Goal: Information Seeking & Learning: Learn about a topic

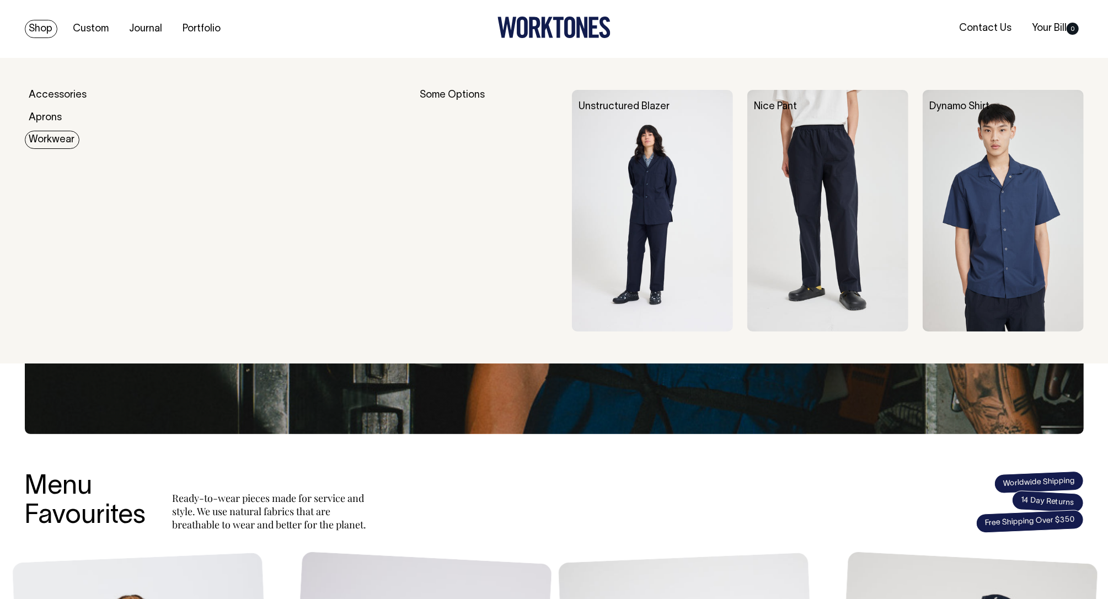
click at [648, 164] on img at bounding box center [652, 210] width 161 height 241
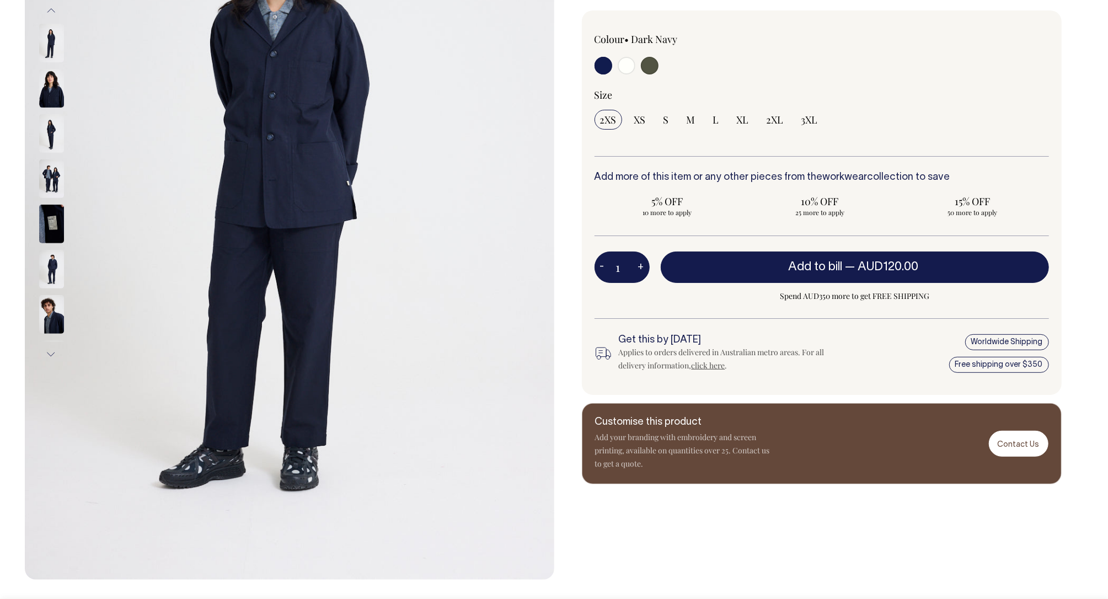
scroll to position [273, 0]
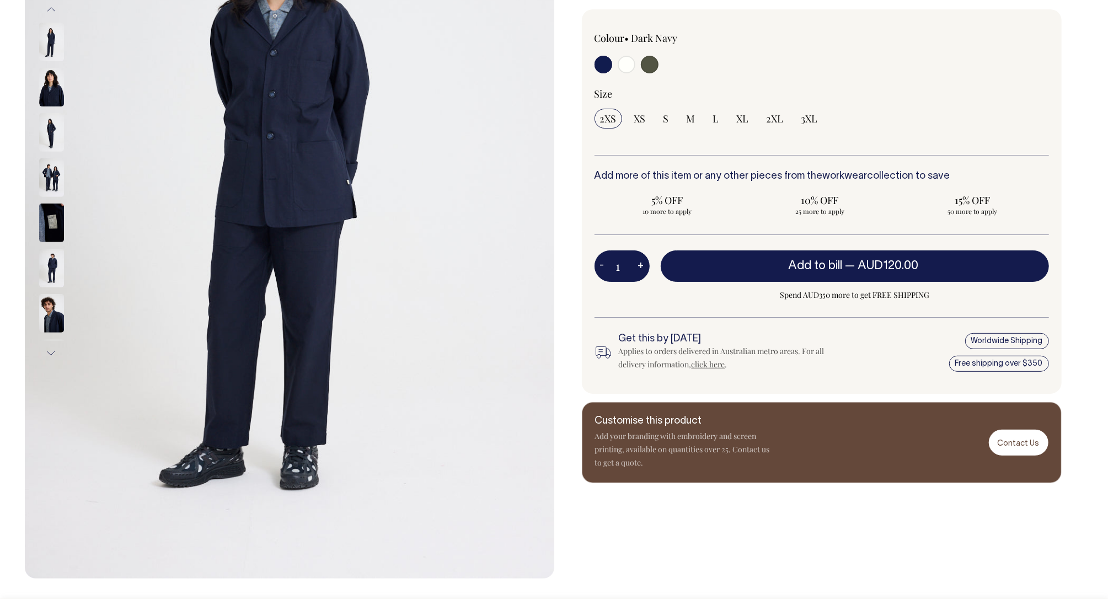
click at [622, 67] on input "radio" at bounding box center [626, 65] width 18 height 18
radio input "true"
select select "Off-White"
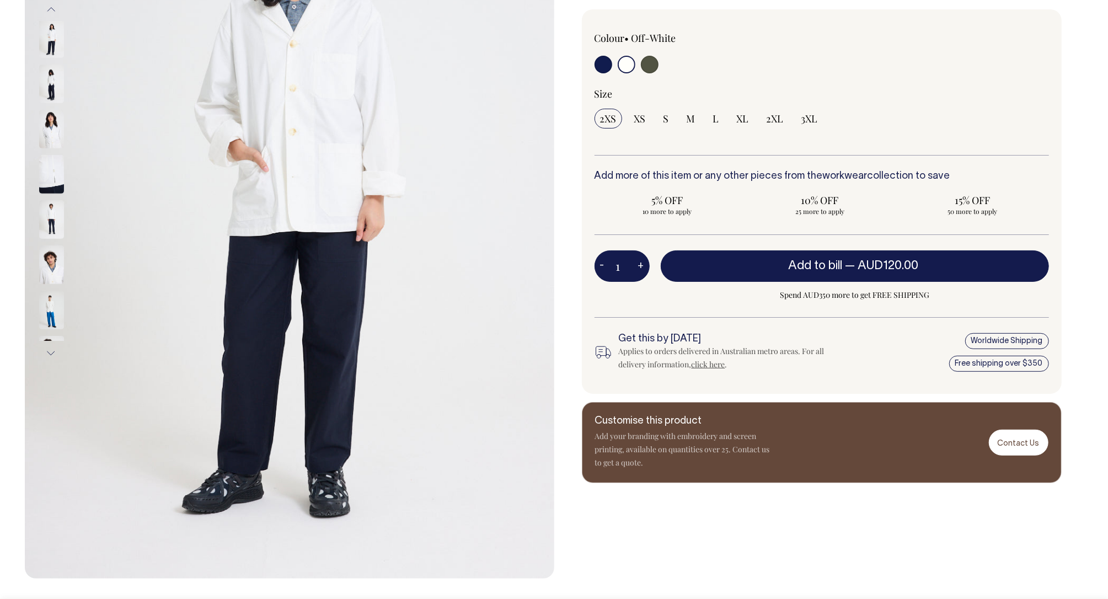
click at [51, 347] on button "Next" at bounding box center [51, 353] width 17 height 25
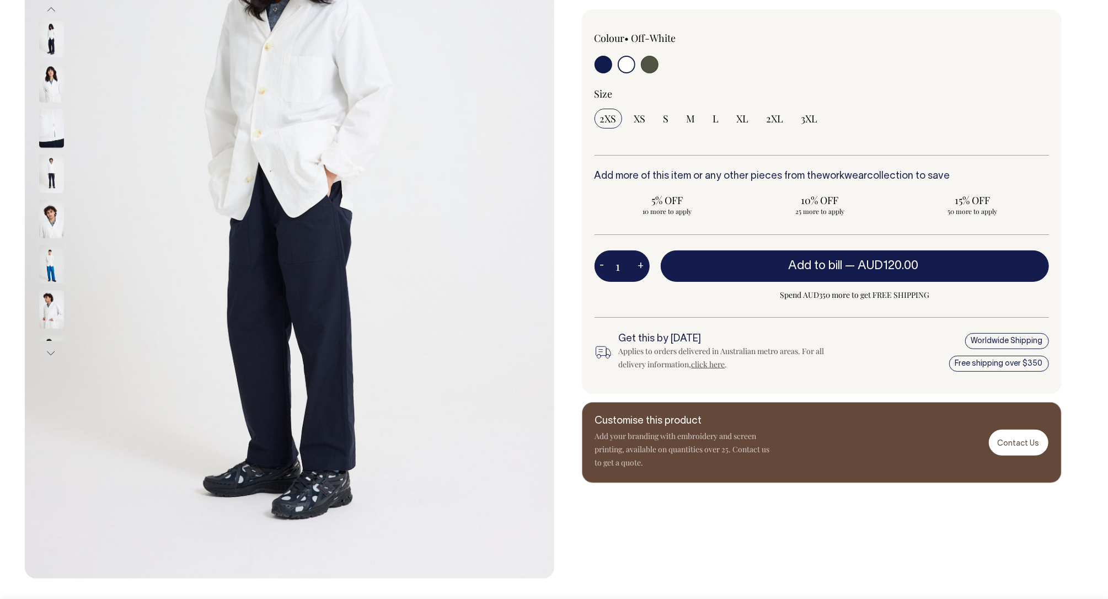
click at [51, 347] on button "Next" at bounding box center [51, 353] width 17 height 25
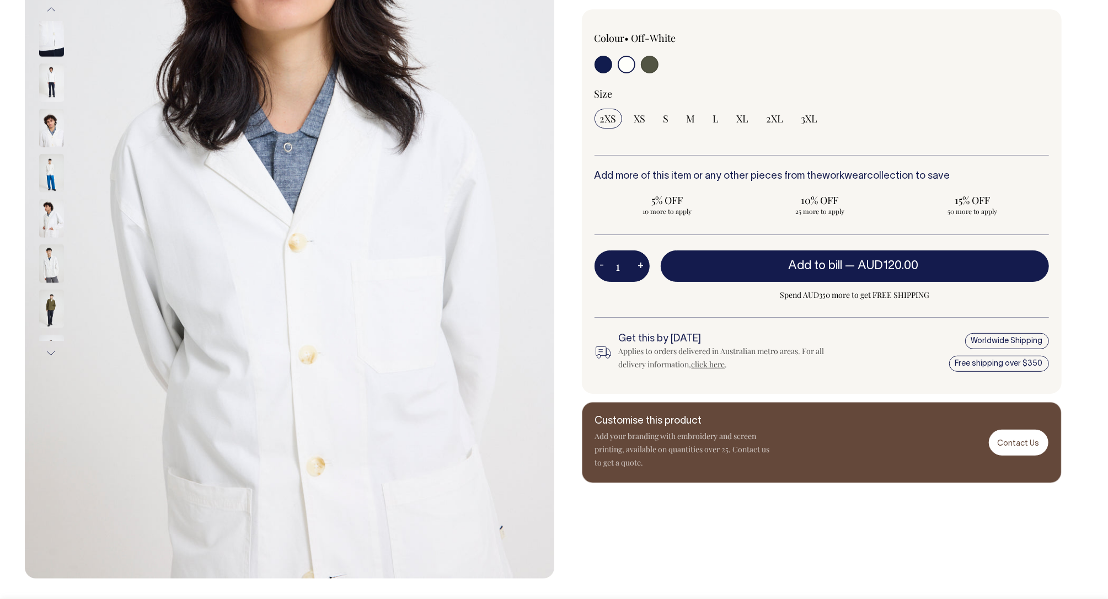
click at [51, 347] on button "Next" at bounding box center [51, 353] width 17 height 25
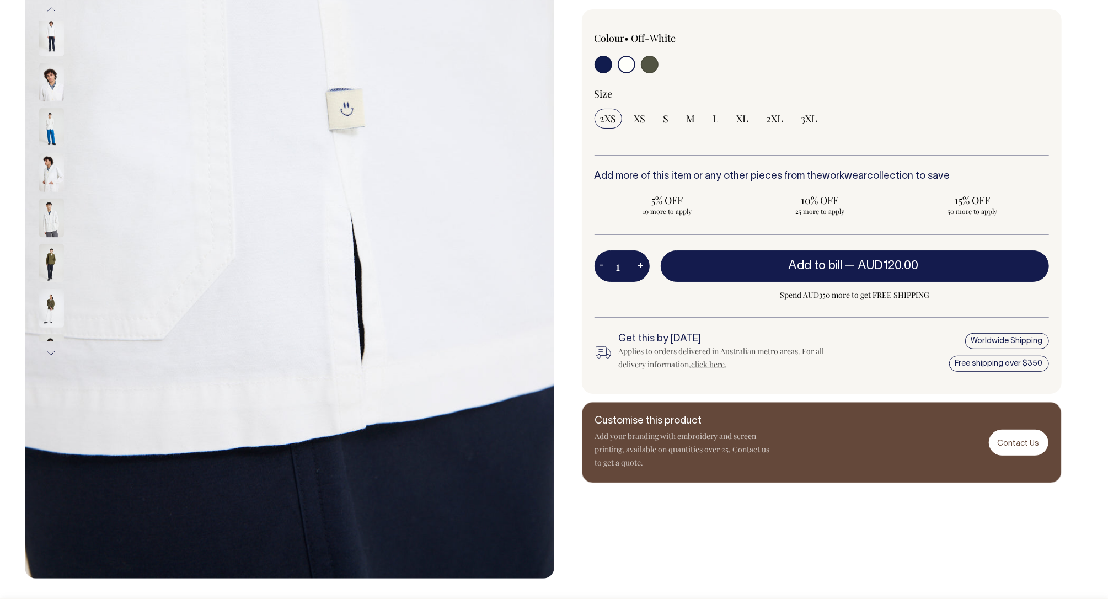
click at [51, 347] on button "Next" at bounding box center [51, 353] width 17 height 25
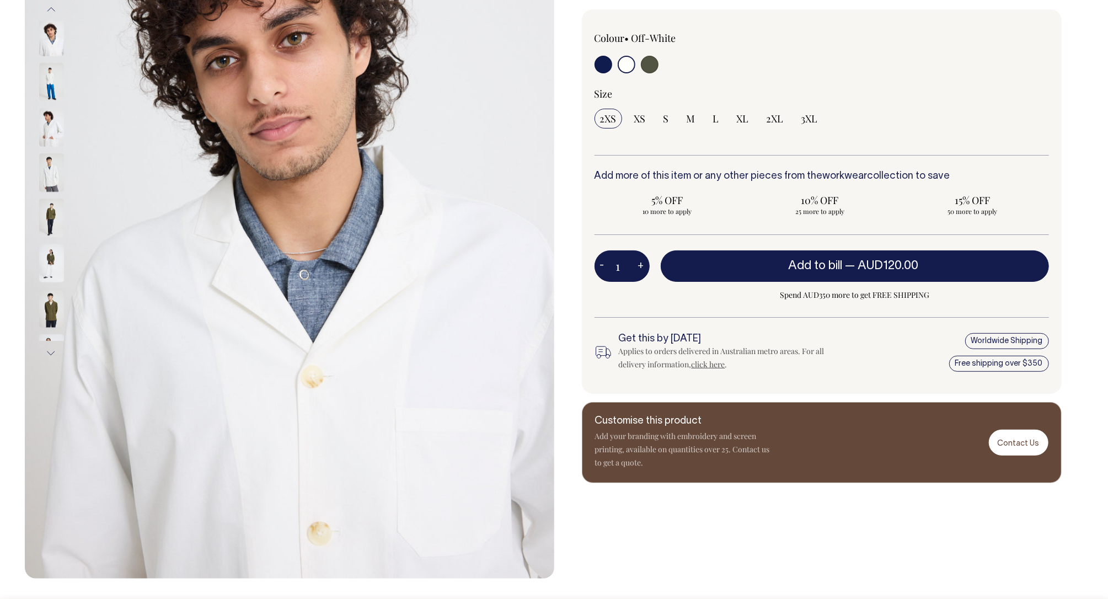
click at [51, 347] on button "Next" at bounding box center [51, 353] width 17 height 25
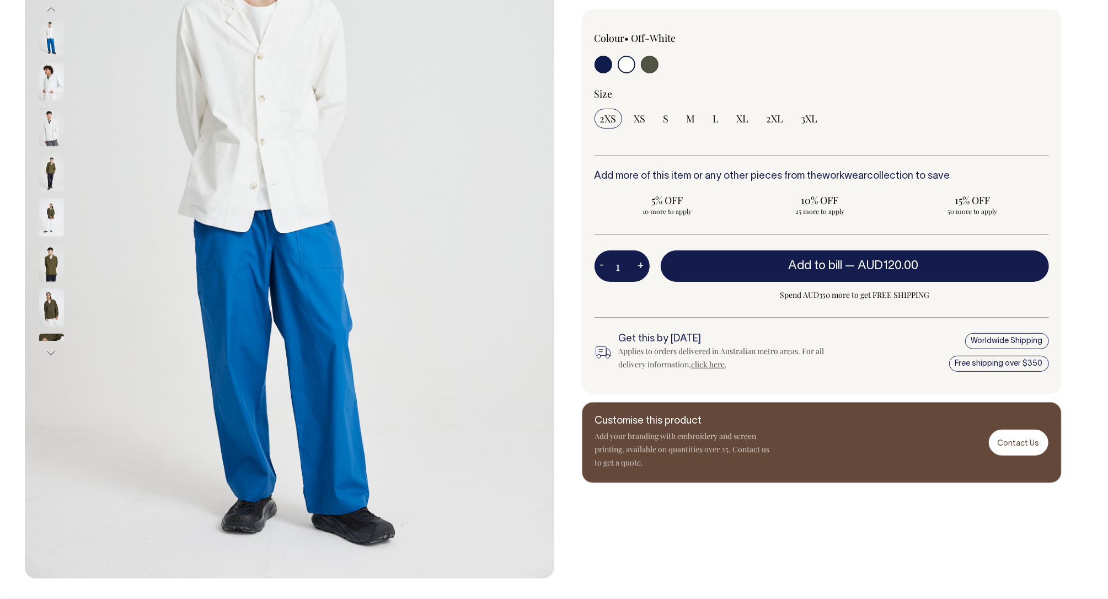
click at [51, 347] on button "Next" at bounding box center [51, 353] width 17 height 25
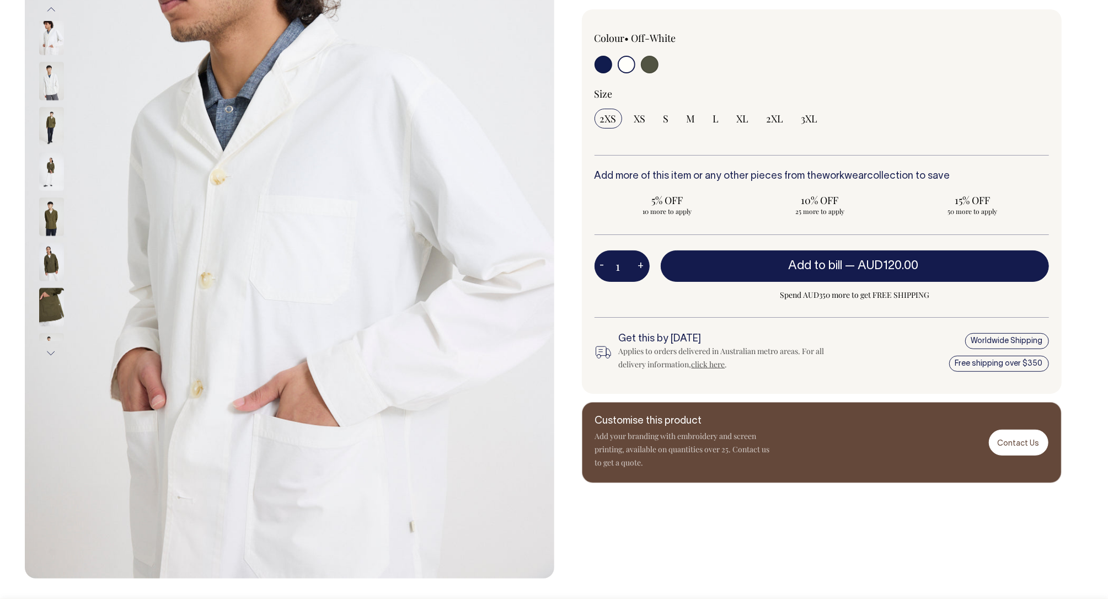
click at [51, 347] on button "Next" at bounding box center [51, 353] width 17 height 25
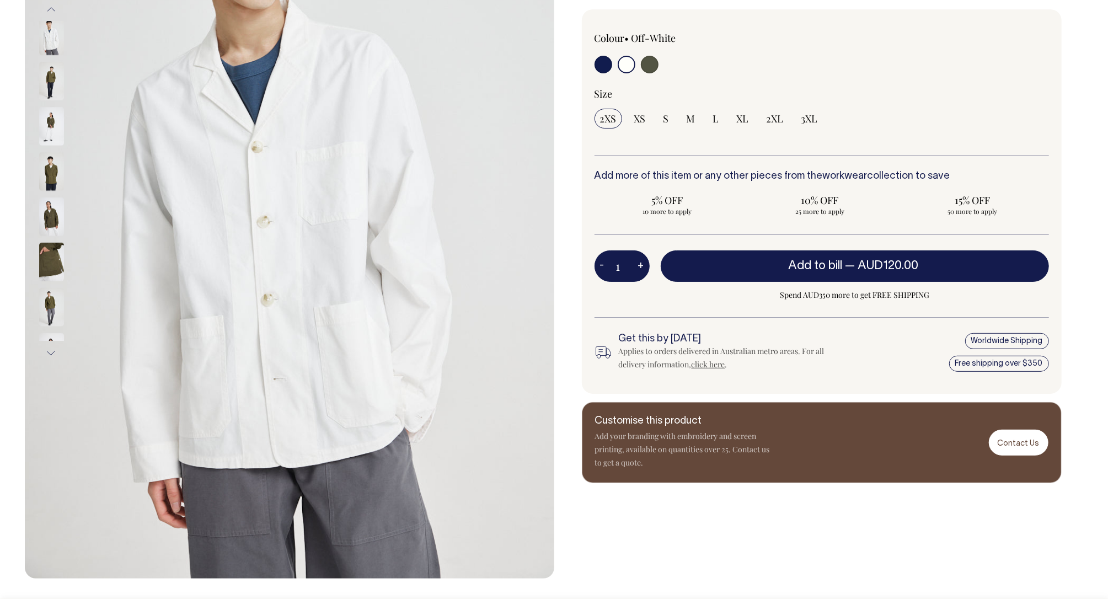
click at [51, 347] on button "Next" at bounding box center [51, 353] width 17 height 25
click at [51, 315] on img at bounding box center [51, 307] width 25 height 39
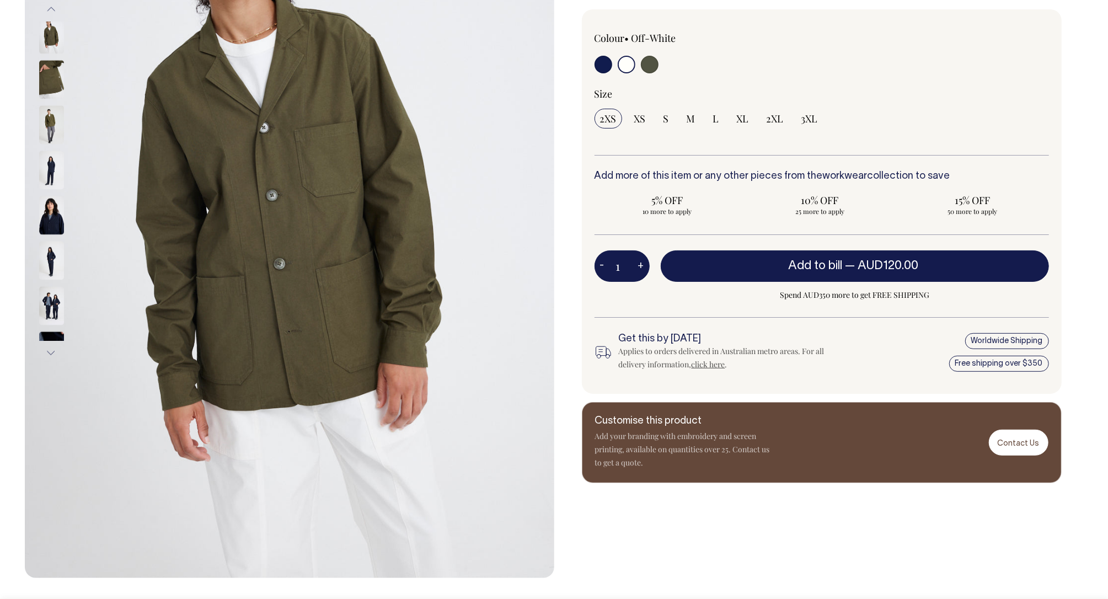
click at [55, 3] on button "Previous" at bounding box center [51, 9] width 17 height 25
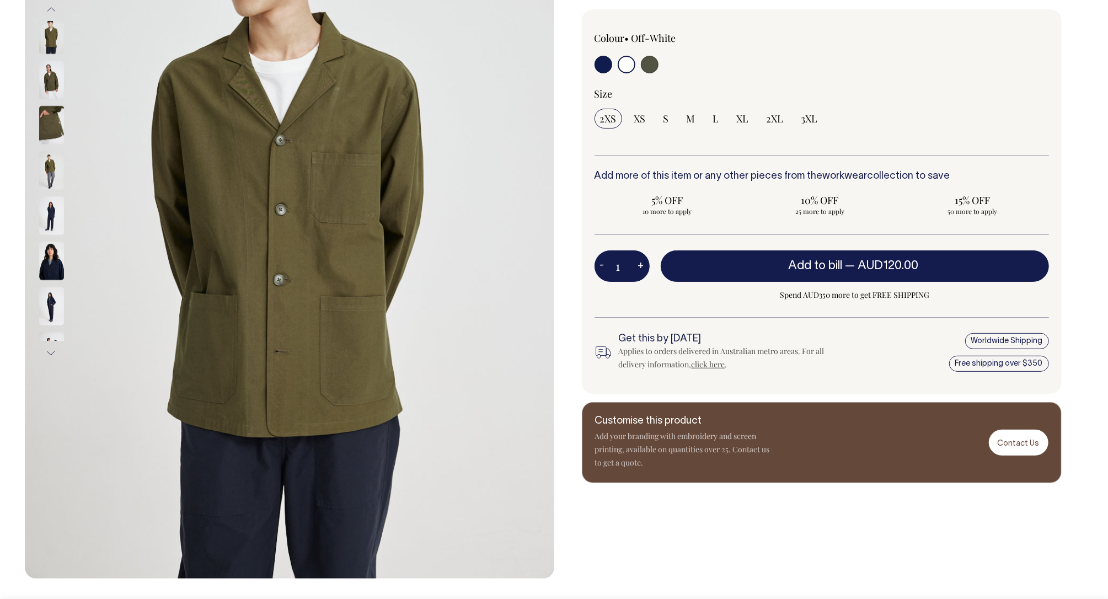
click at [49, 190] on img at bounding box center [51, 170] width 25 height 39
click at [40, 189] on img at bounding box center [51, 170] width 25 height 39
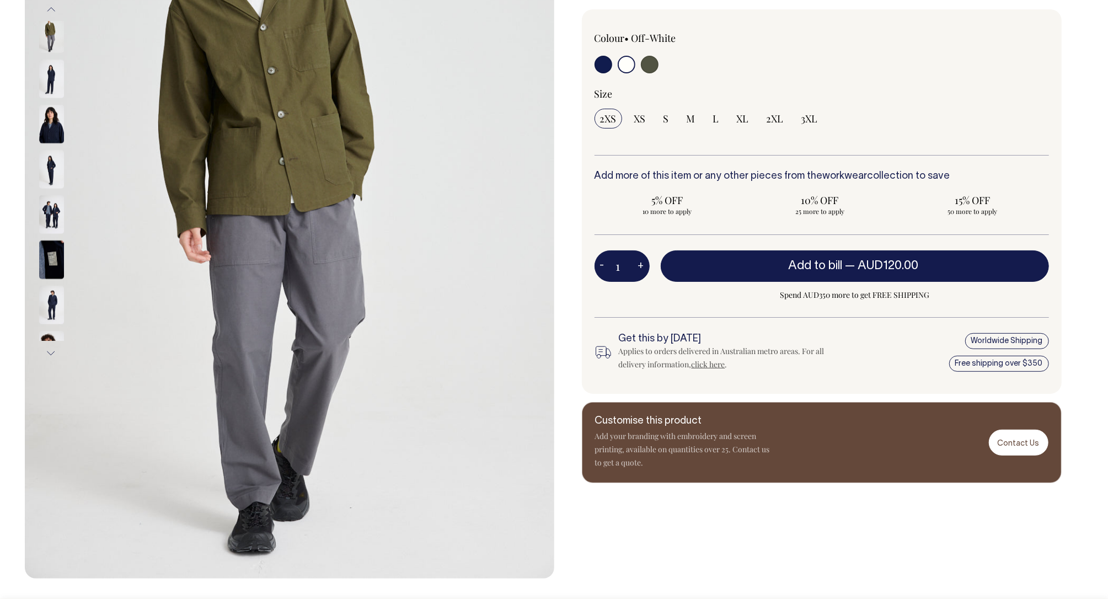
drag, startPoint x: 218, startPoint y: 243, endPoint x: 217, endPoint y: 322, distance: 78.9
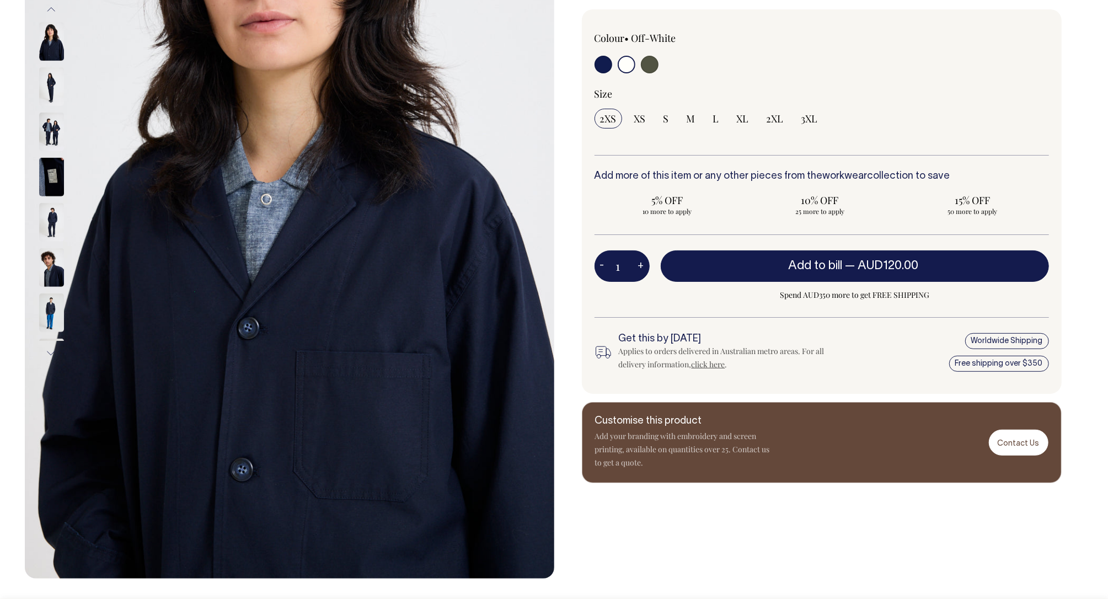
click at [51, 11] on button "Previous" at bounding box center [51, 9] width 17 height 25
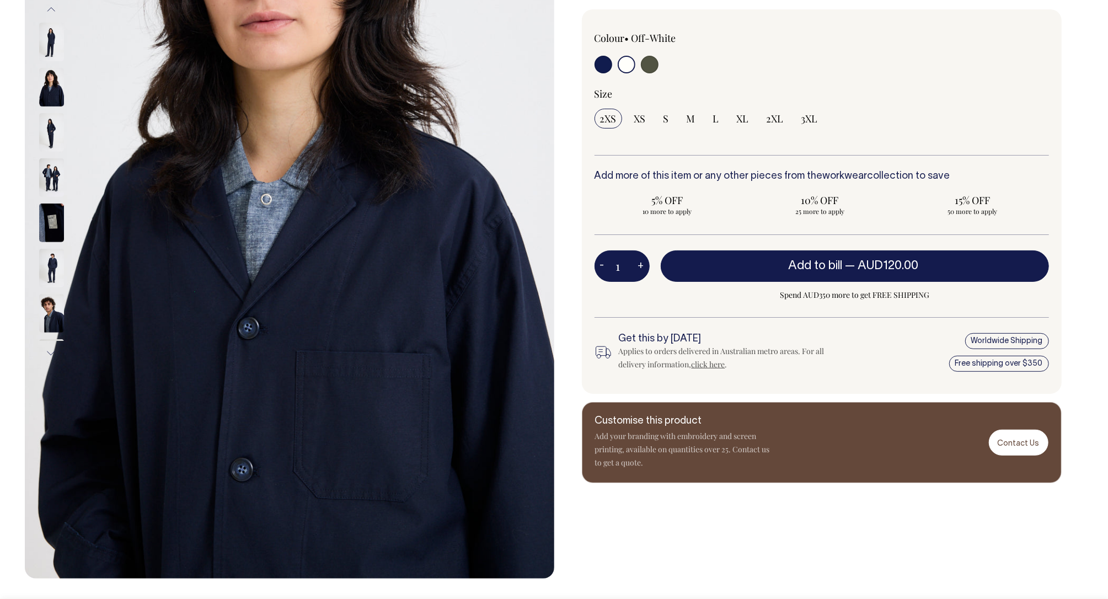
click at [51, 11] on button "Previous" at bounding box center [51, 9] width 17 height 25
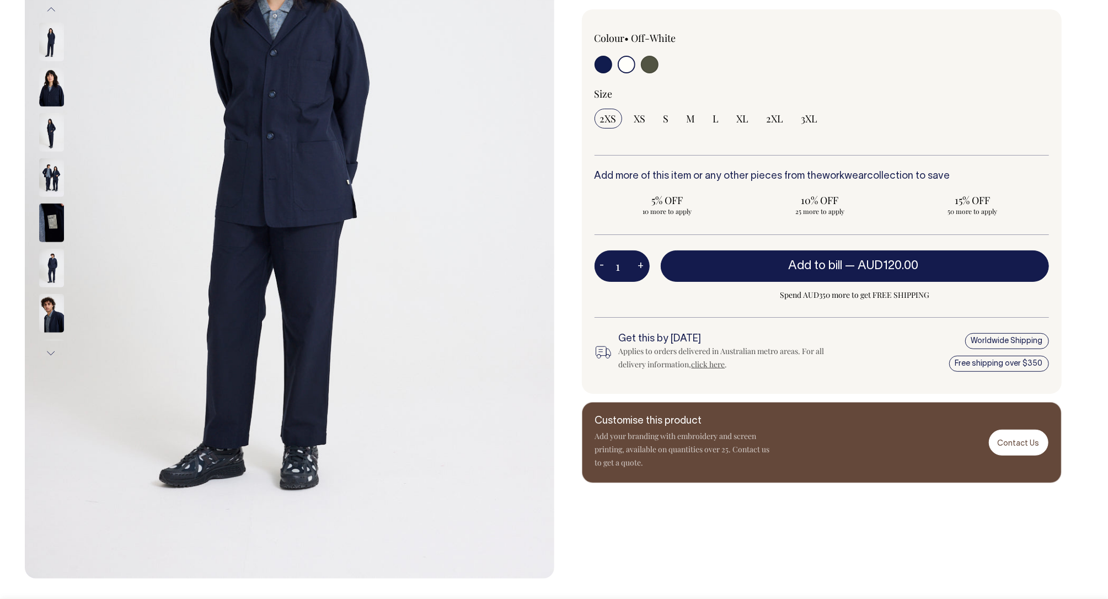
click at [51, 11] on button "Previous" at bounding box center [51, 9] width 17 height 25
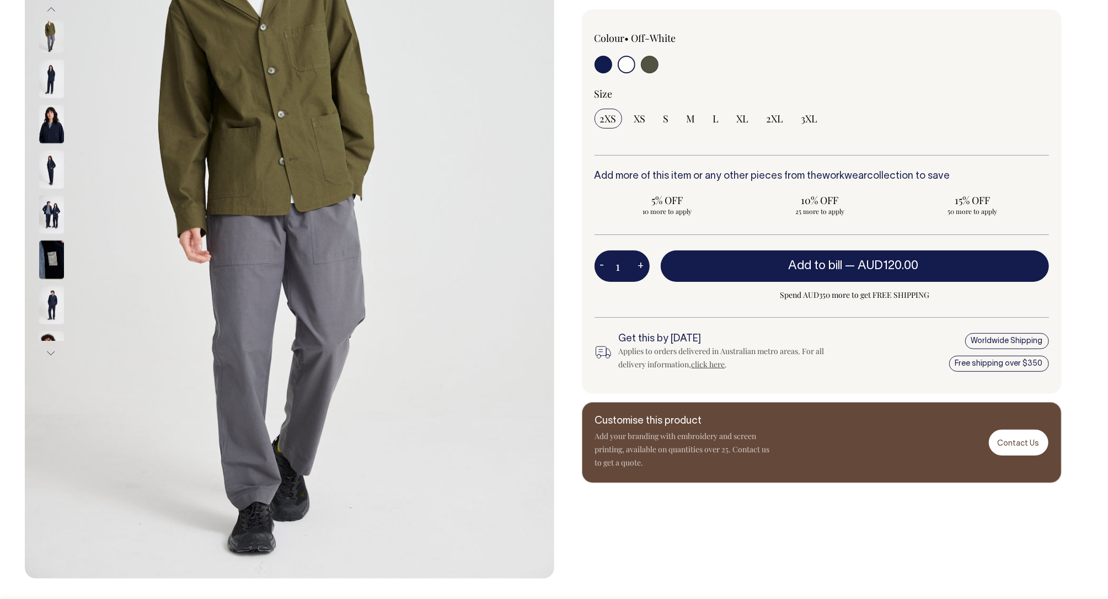
click at [51, 12] on button "Previous" at bounding box center [51, 9] width 17 height 25
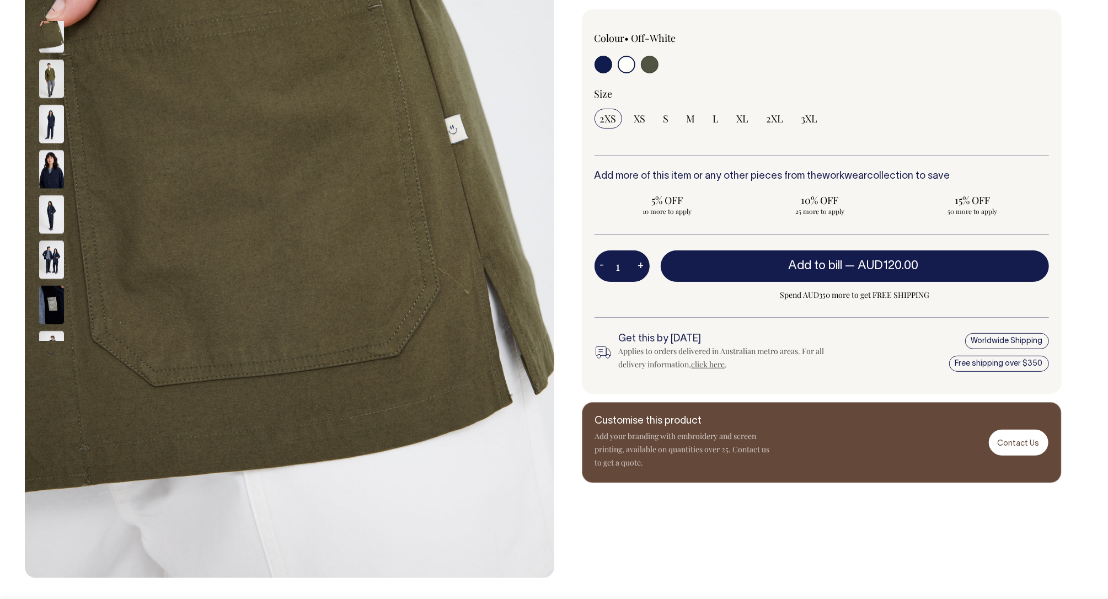
click at [51, 12] on button "Previous" at bounding box center [51, 9] width 17 height 25
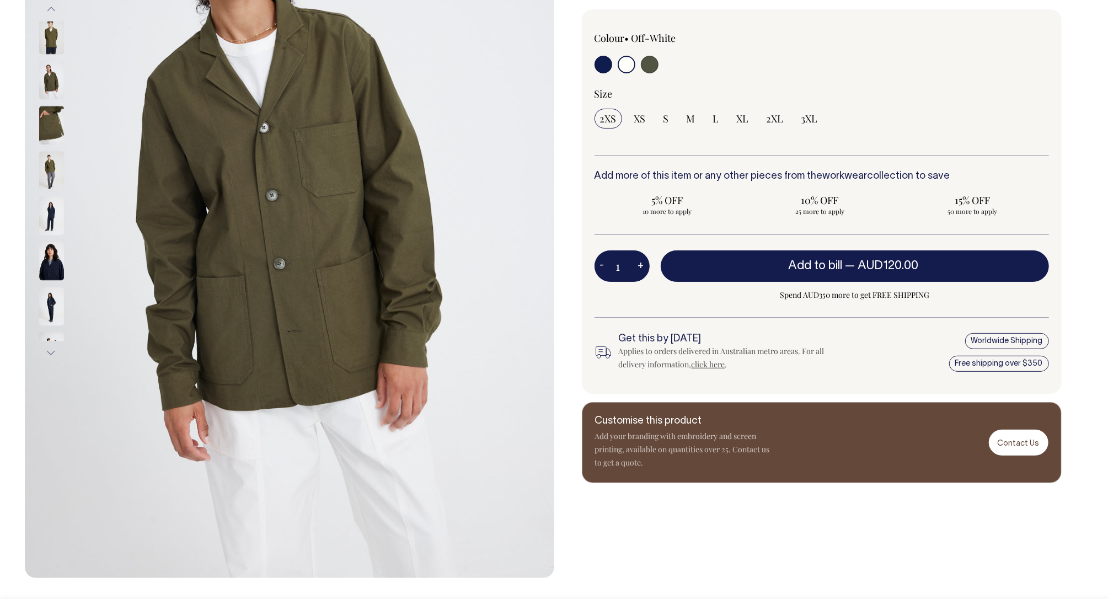
click at [51, 12] on button "Previous" at bounding box center [51, 9] width 17 height 25
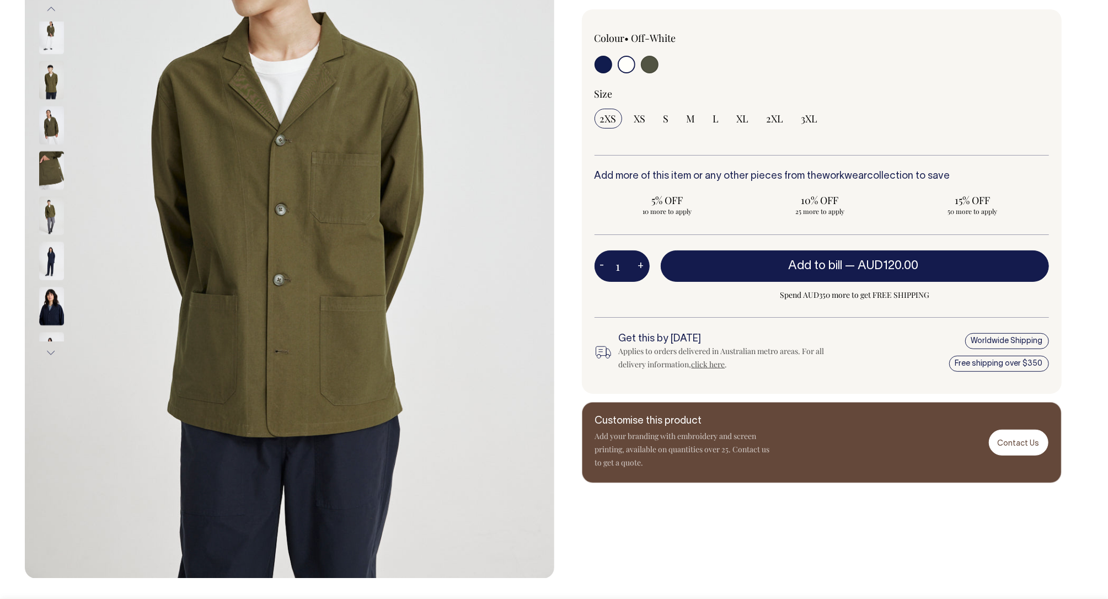
click at [51, 12] on button "Previous" at bounding box center [51, 9] width 17 height 25
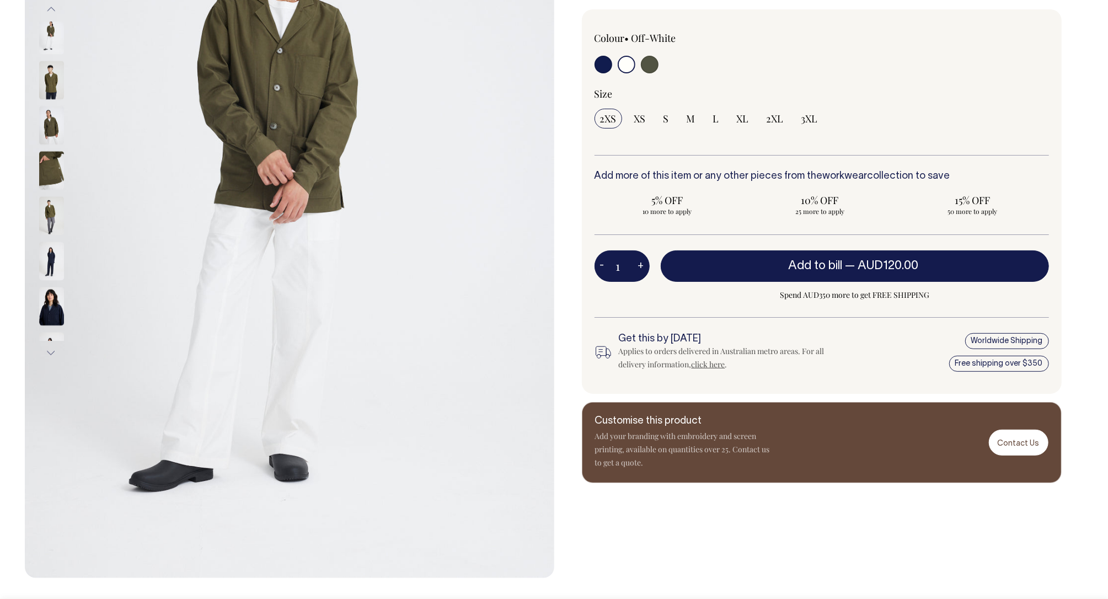
click at [44, 131] on img at bounding box center [51, 125] width 25 height 39
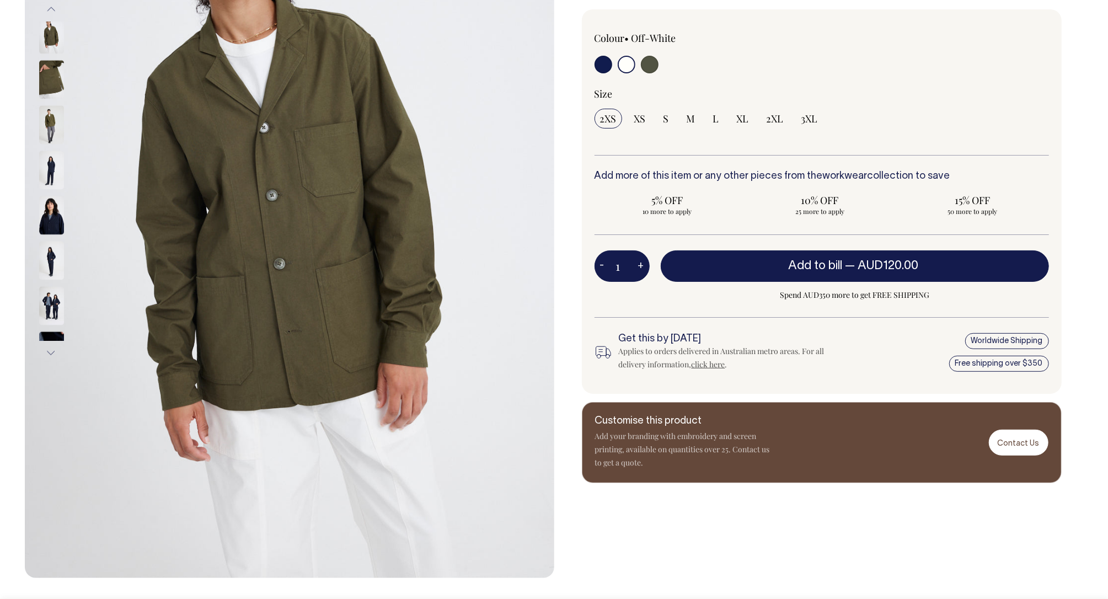
click at [53, 9] on button "Previous" at bounding box center [51, 9] width 17 height 25
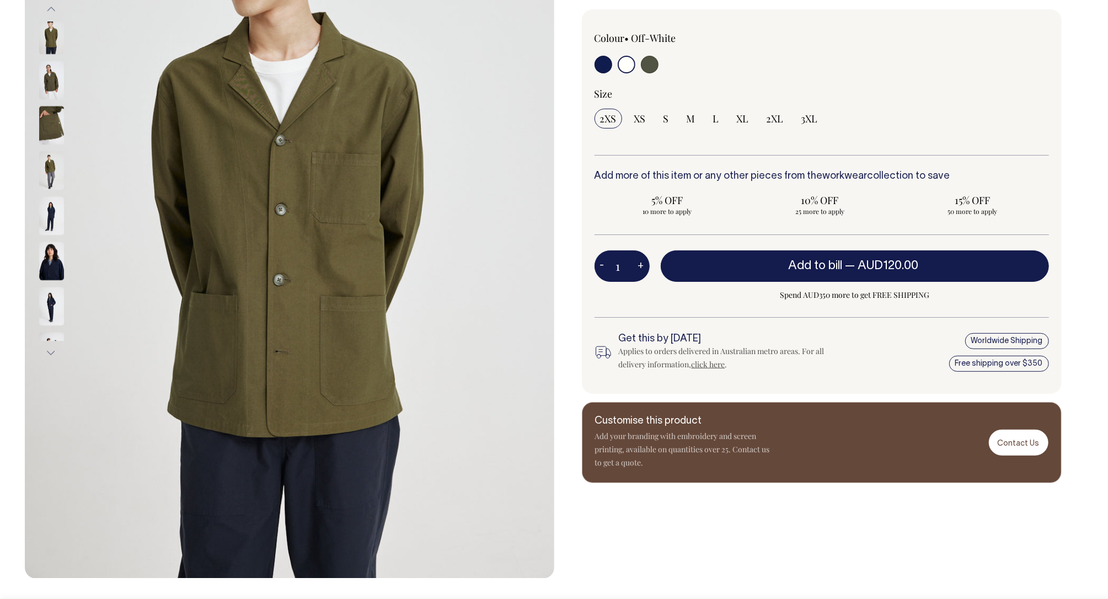
click at [53, 9] on button "Previous" at bounding box center [51, 9] width 17 height 25
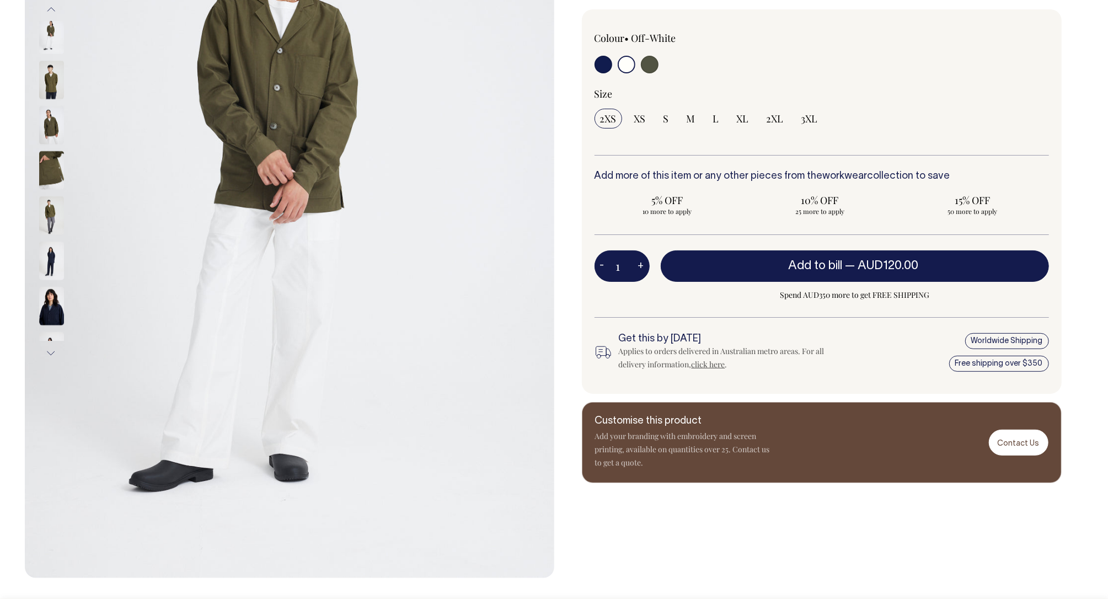
click at [53, 9] on button "Previous" at bounding box center [51, 9] width 17 height 25
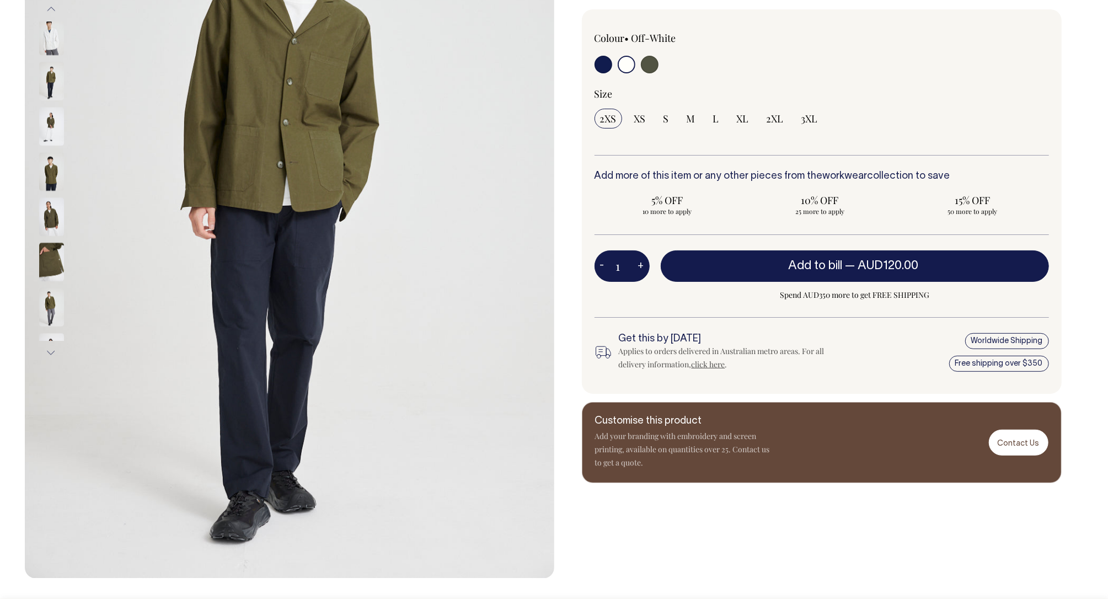
click at [53, 9] on button "Previous" at bounding box center [51, 9] width 17 height 25
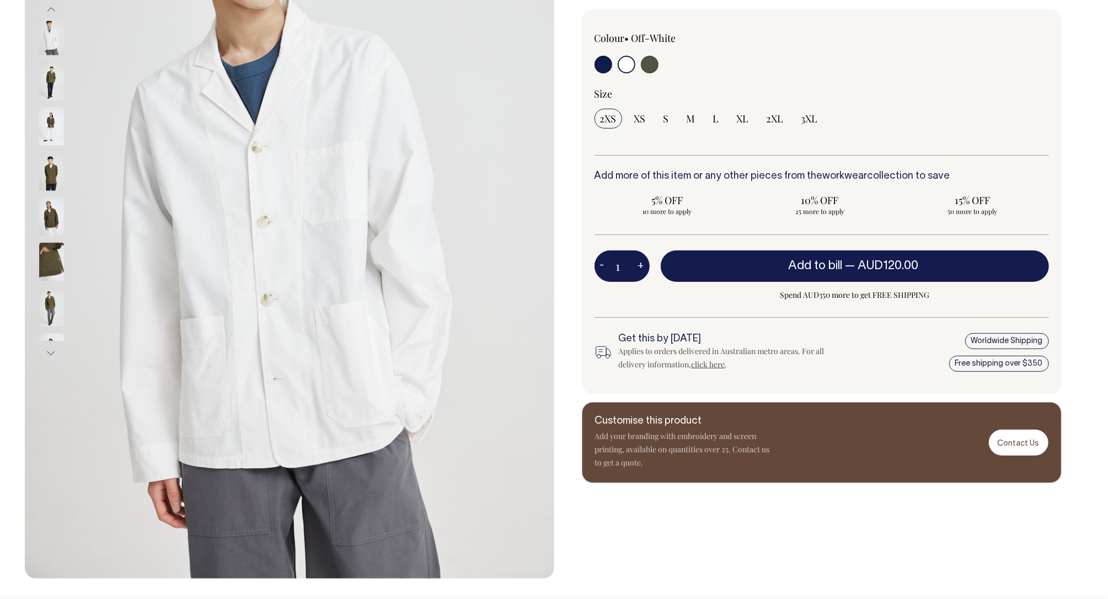
click at [53, 9] on button "Previous" at bounding box center [51, 9] width 17 height 25
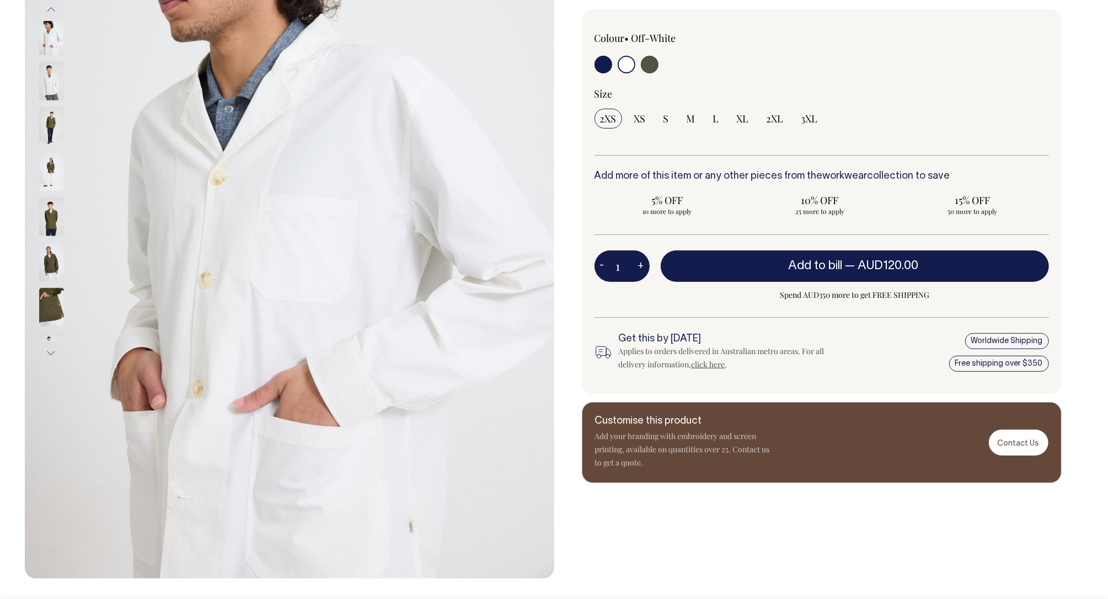
click at [53, 10] on button "Previous" at bounding box center [51, 9] width 17 height 25
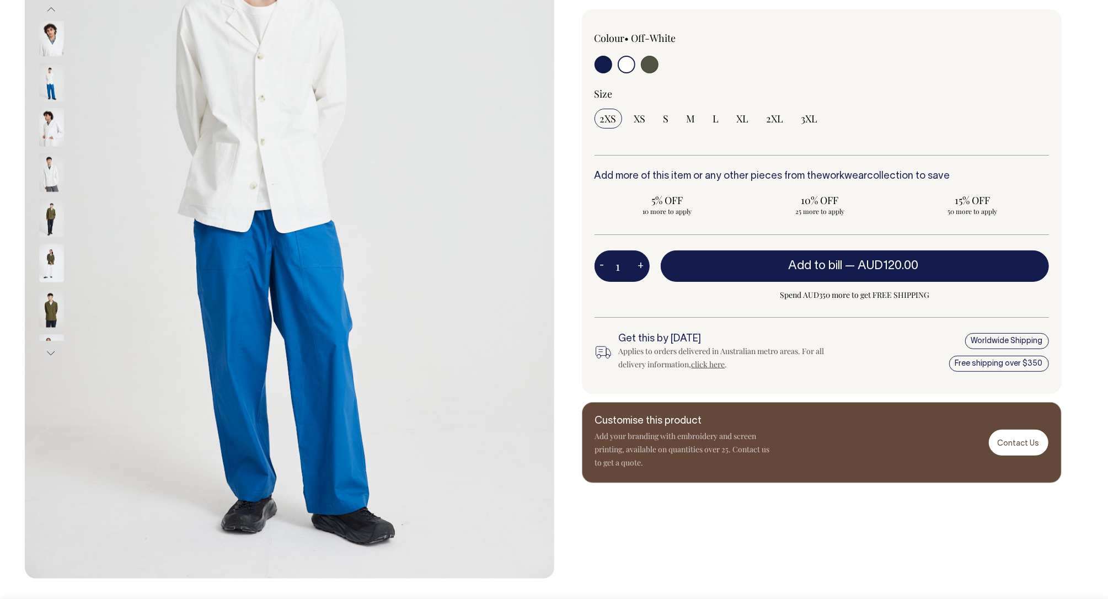
click at [53, 10] on button "Previous" at bounding box center [51, 9] width 17 height 25
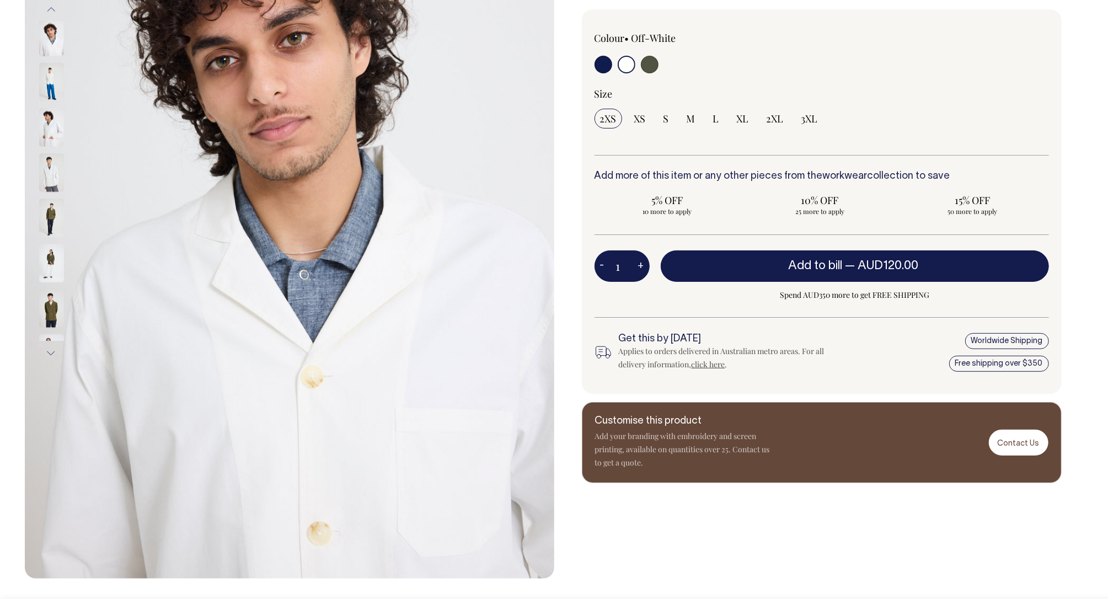
click at [53, 10] on button "Previous" at bounding box center [51, 9] width 17 height 25
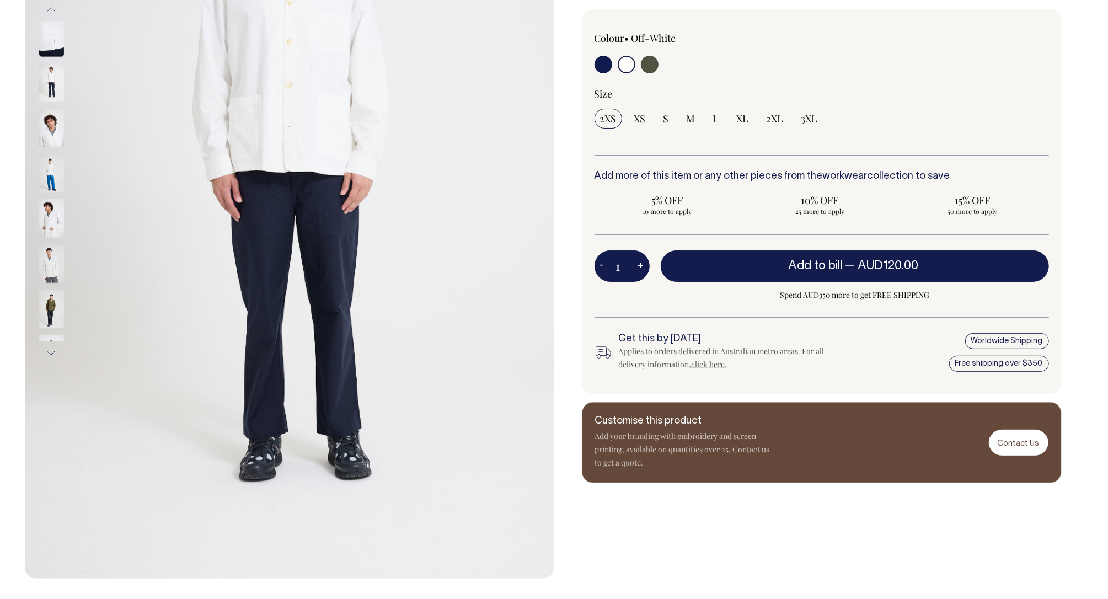
click at [53, 10] on button "Previous" at bounding box center [51, 9] width 17 height 25
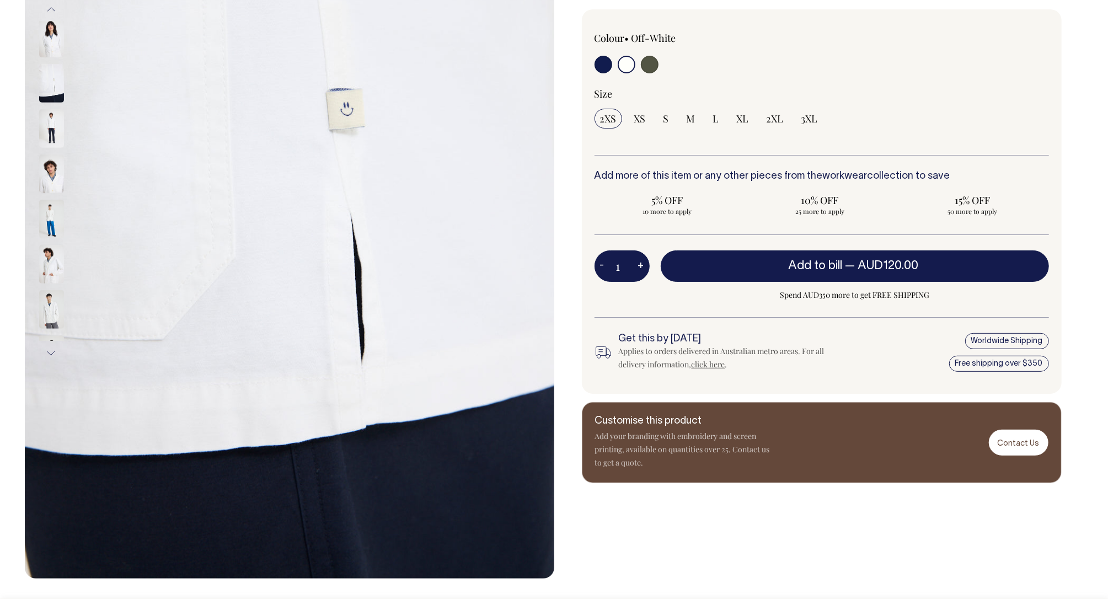
click at [53, 10] on button "Previous" at bounding box center [51, 9] width 17 height 25
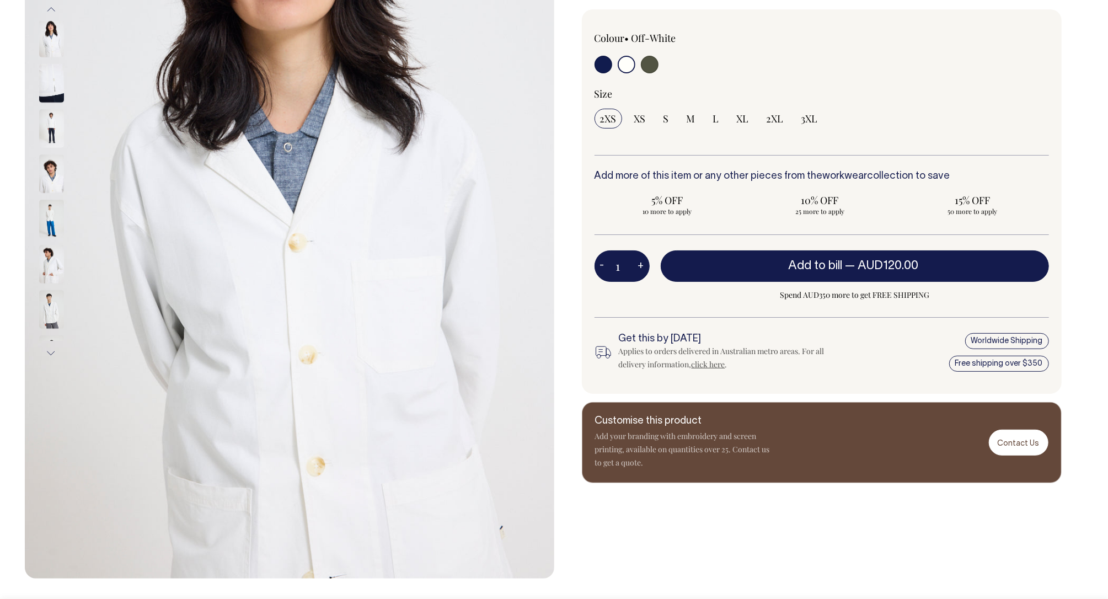
click at [53, 10] on button "Previous" at bounding box center [51, 9] width 17 height 25
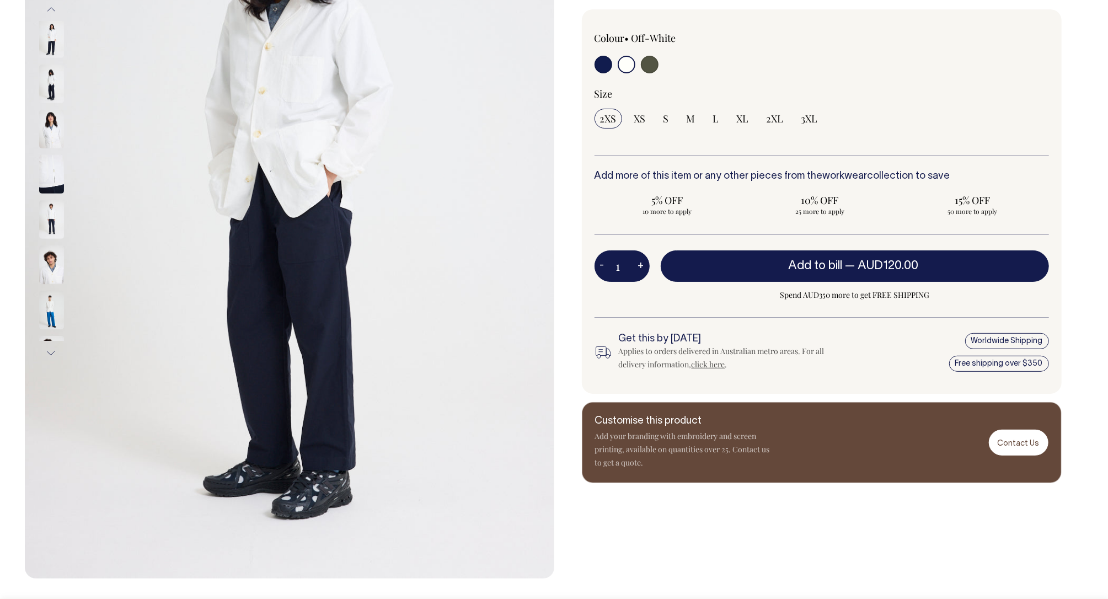
click at [53, 10] on button "Previous" at bounding box center [51, 9] width 17 height 25
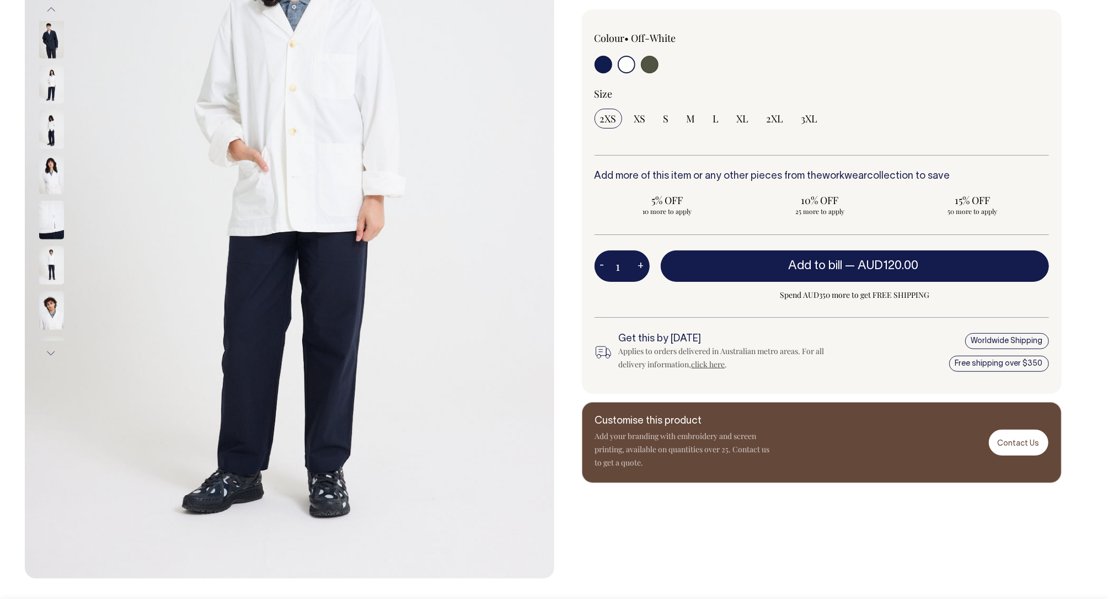
click at [53, 10] on button "Previous" at bounding box center [51, 9] width 17 height 25
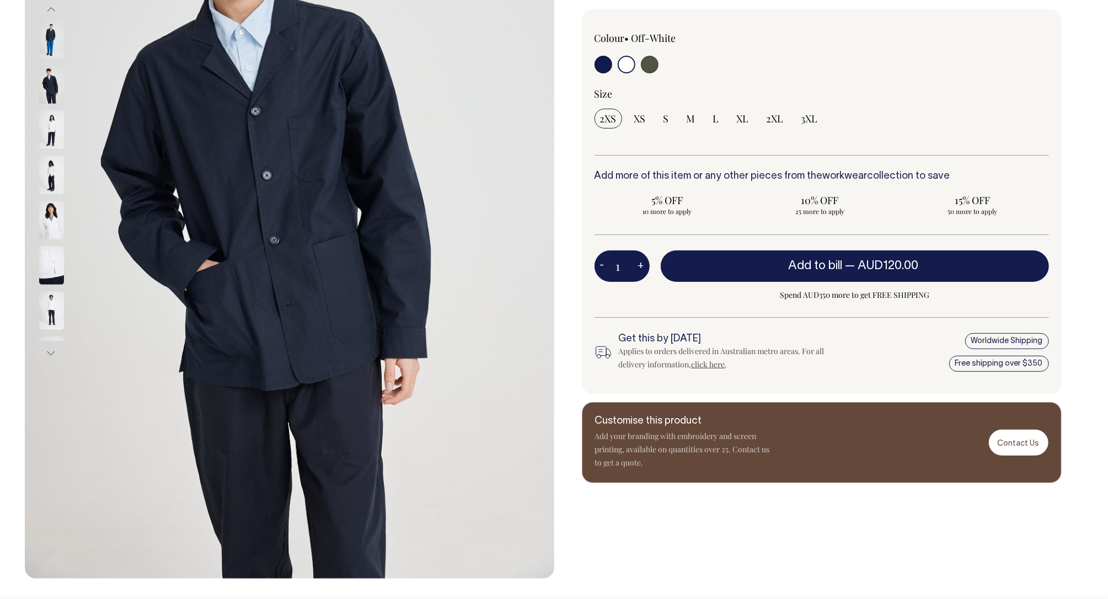
click at [53, 10] on button "Previous" at bounding box center [51, 9] width 17 height 25
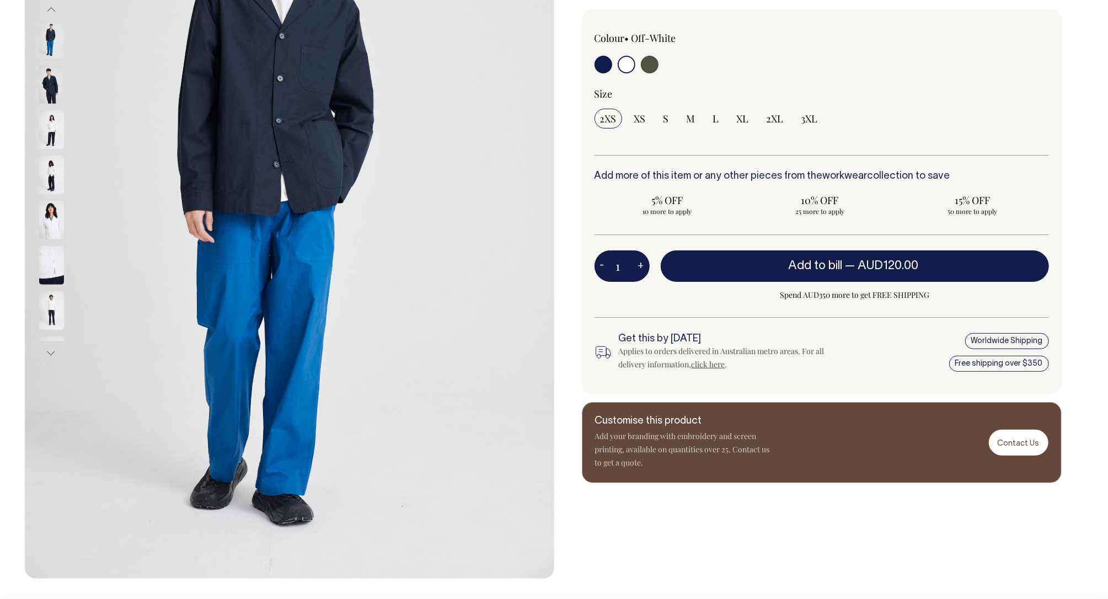
click at [53, 10] on button "Previous" at bounding box center [51, 9] width 17 height 25
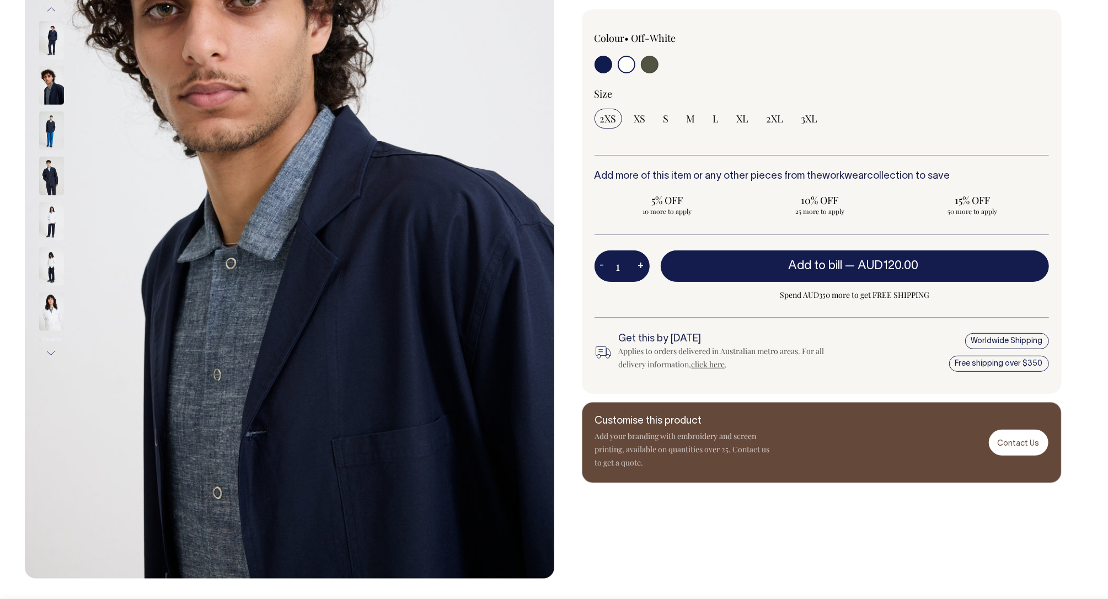
click at [53, 10] on button "Previous" at bounding box center [51, 9] width 17 height 25
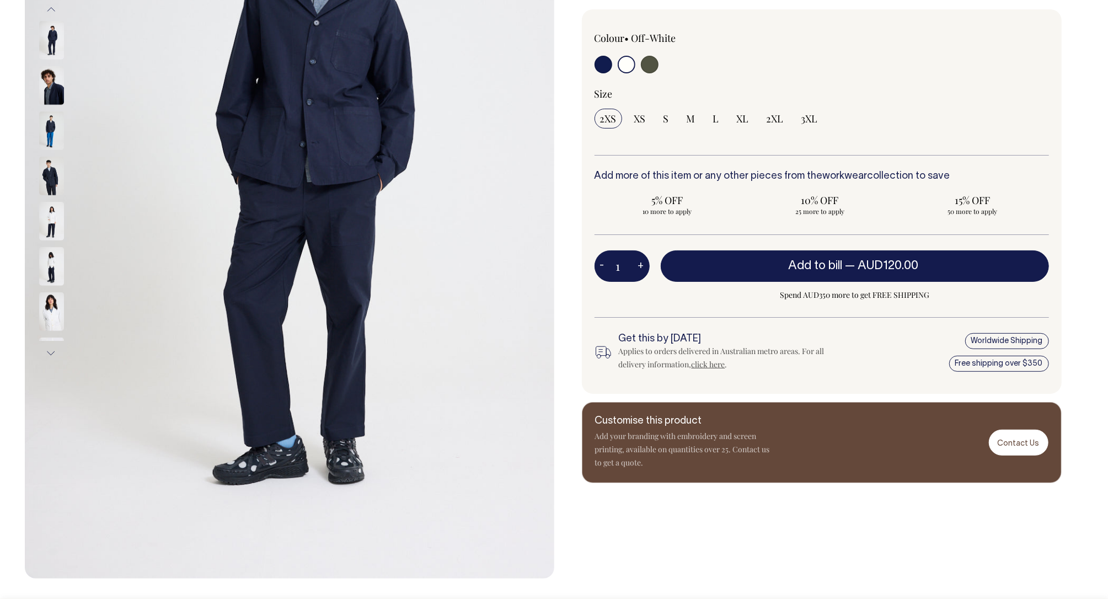
click at [53, 10] on button "Previous" at bounding box center [51, 9] width 17 height 25
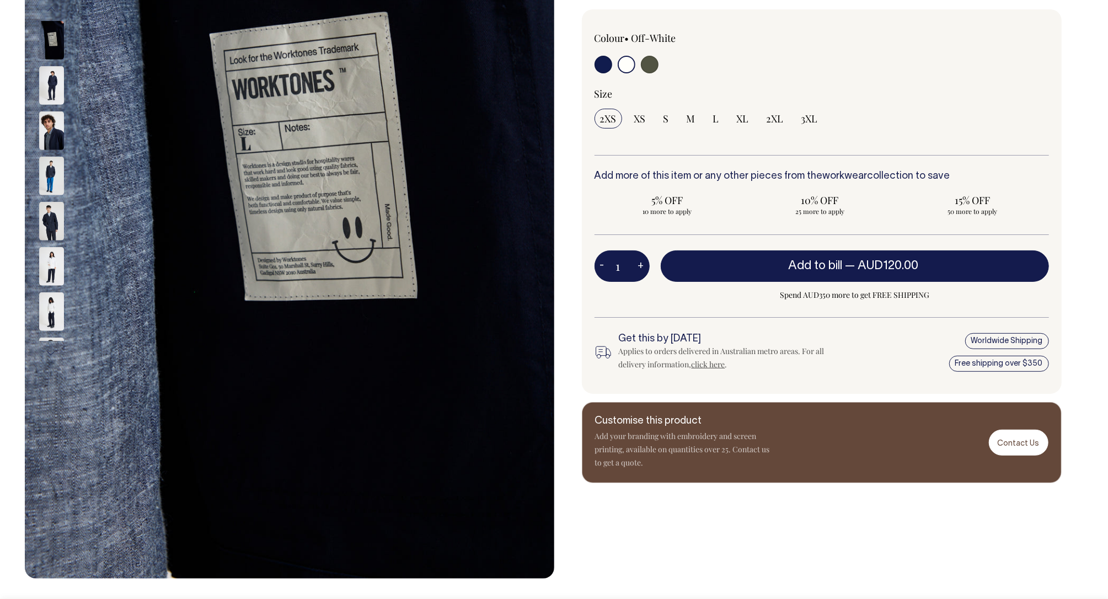
click at [53, 10] on button "Previous" at bounding box center [51, 9] width 17 height 25
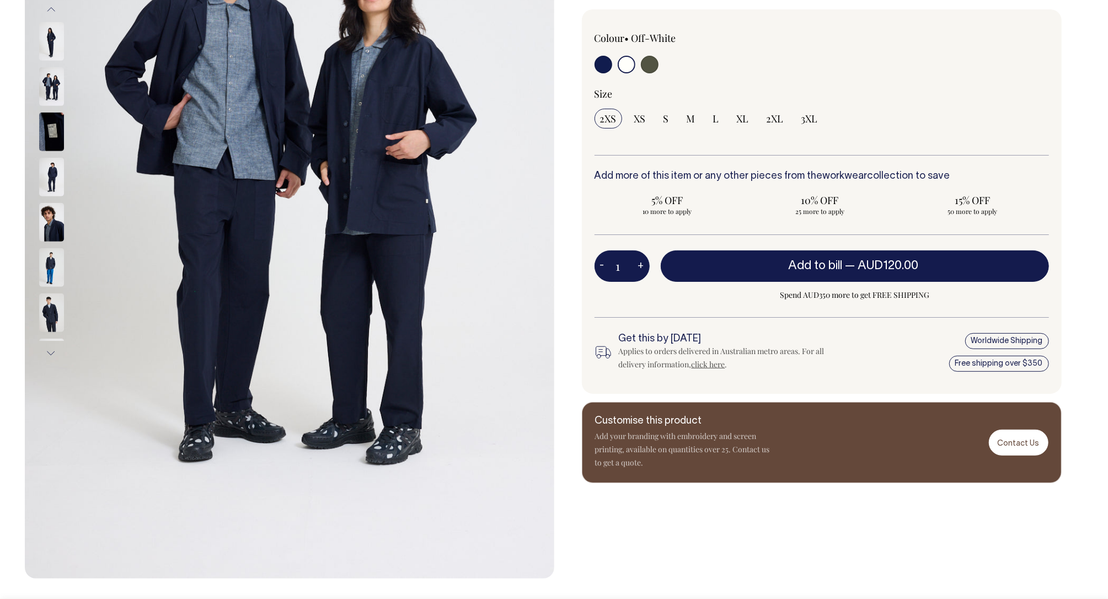
click at [53, 10] on button "Previous" at bounding box center [51, 9] width 17 height 25
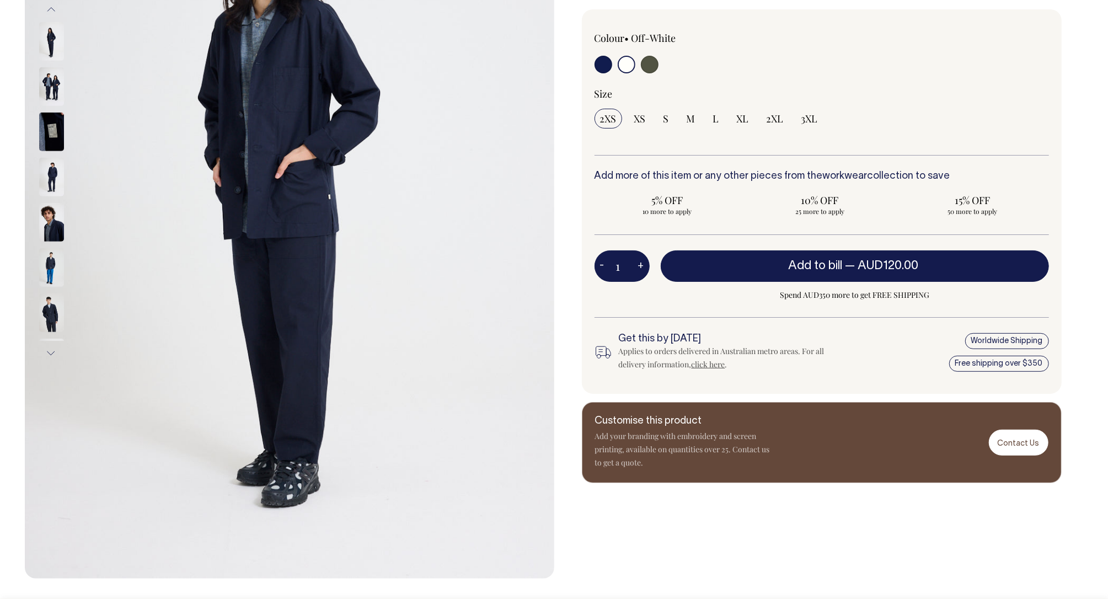
click at [53, 10] on button "Previous" at bounding box center [51, 9] width 17 height 25
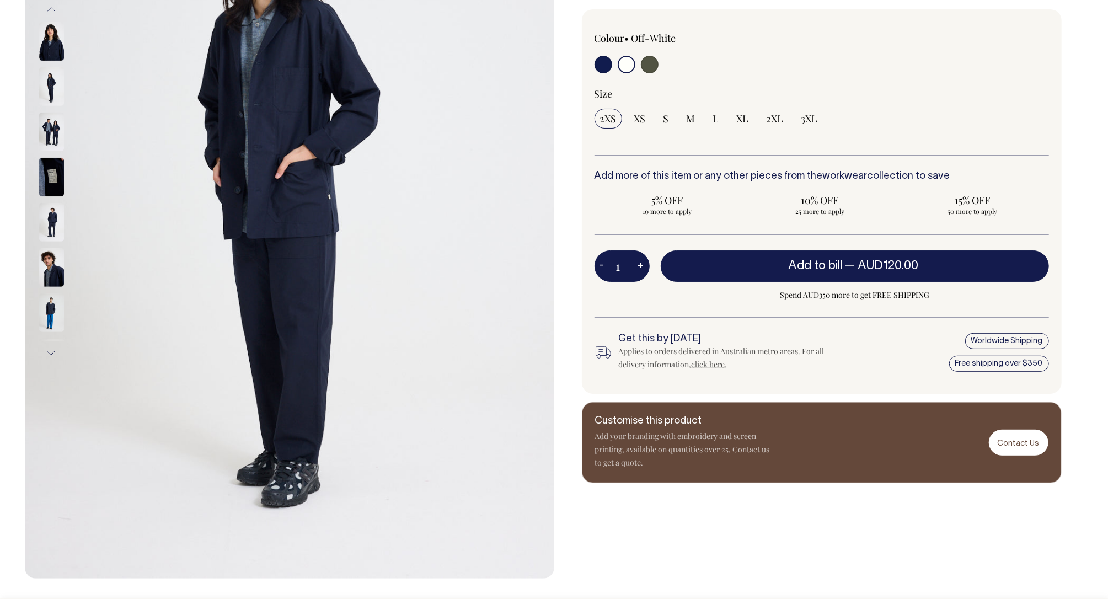
click at [53, 10] on button "Previous" at bounding box center [51, 9] width 17 height 25
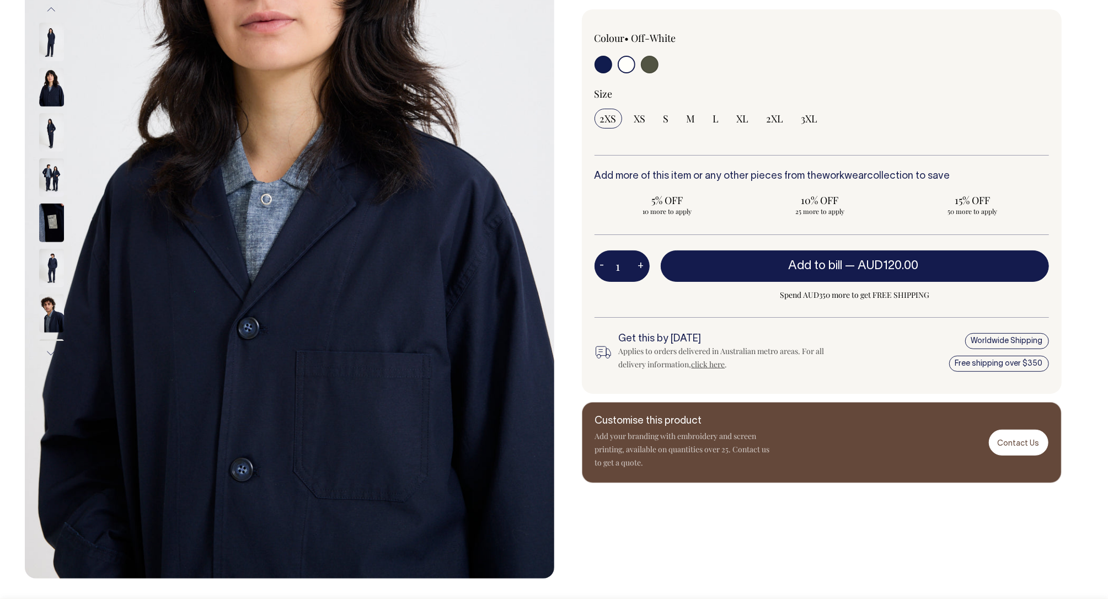
click at [53, 10] on button "Previous" at bounding box center [51, 9] width 17 height 25
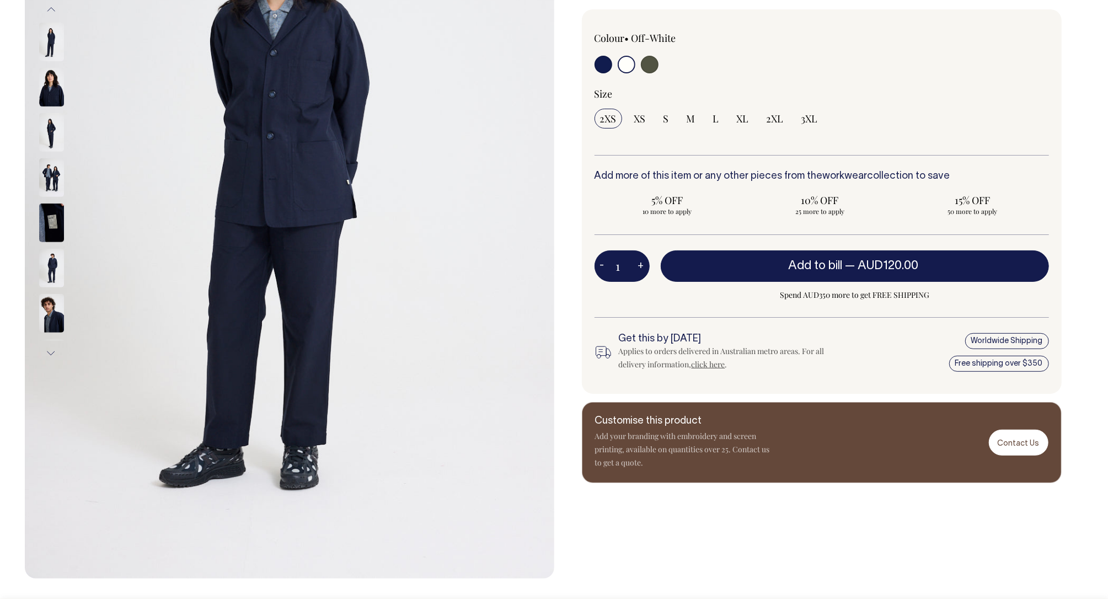
click at [53, 10] on button "Previous" at bounding box center [51, 9] width 17 height 25
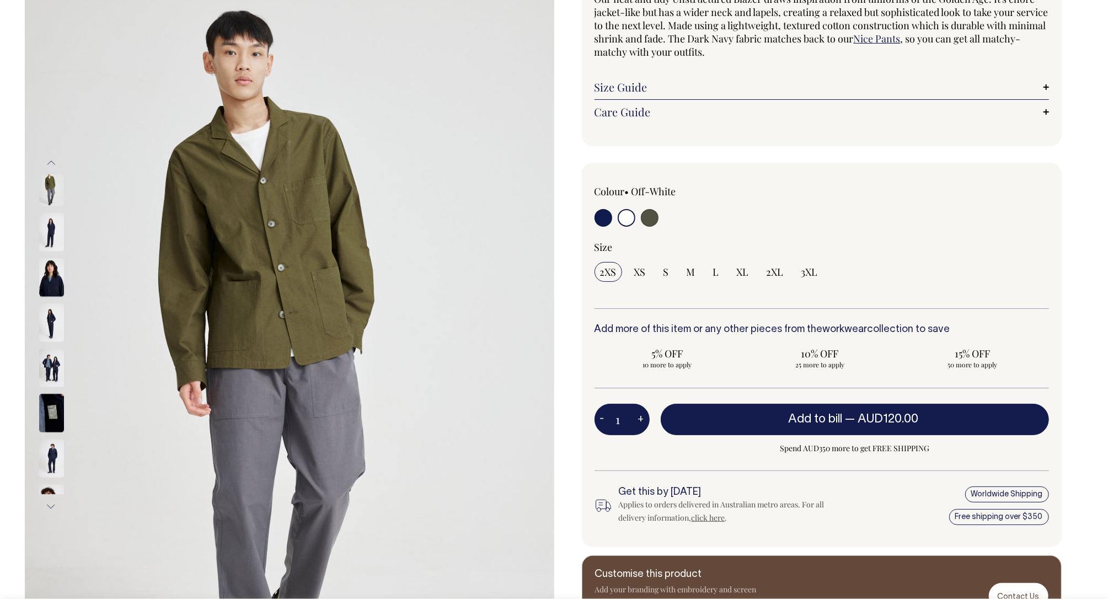
scroll to position [121, 0]
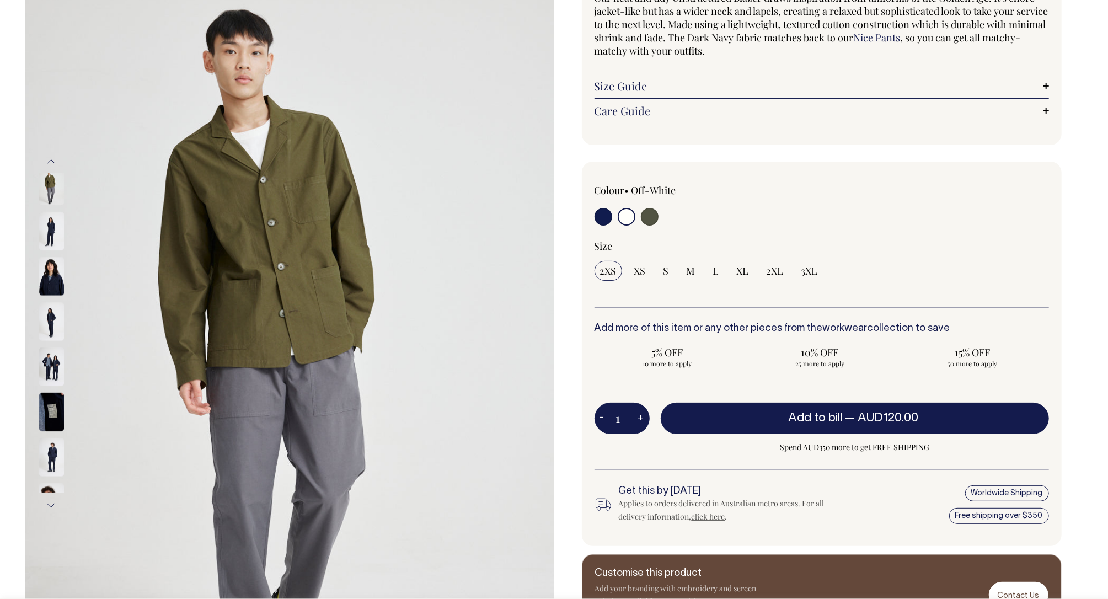
click at [51, 159] on button "Previous" at bounding box center [51, 161] width 17 height 25
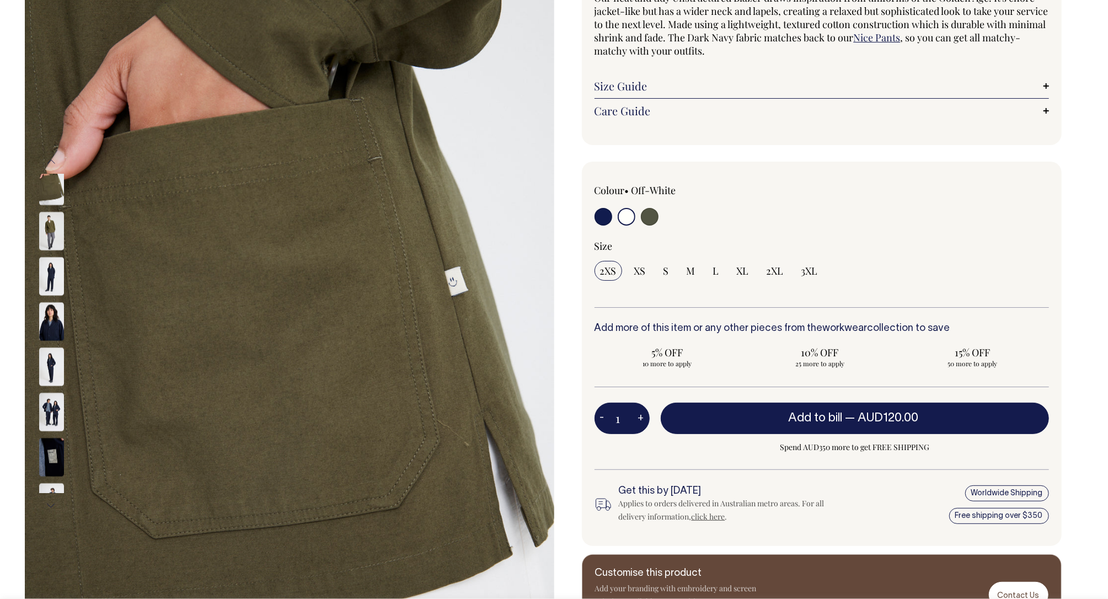
click at [51, 159] on button "Previous" at bounding box center [51, 161] width 17 height 25
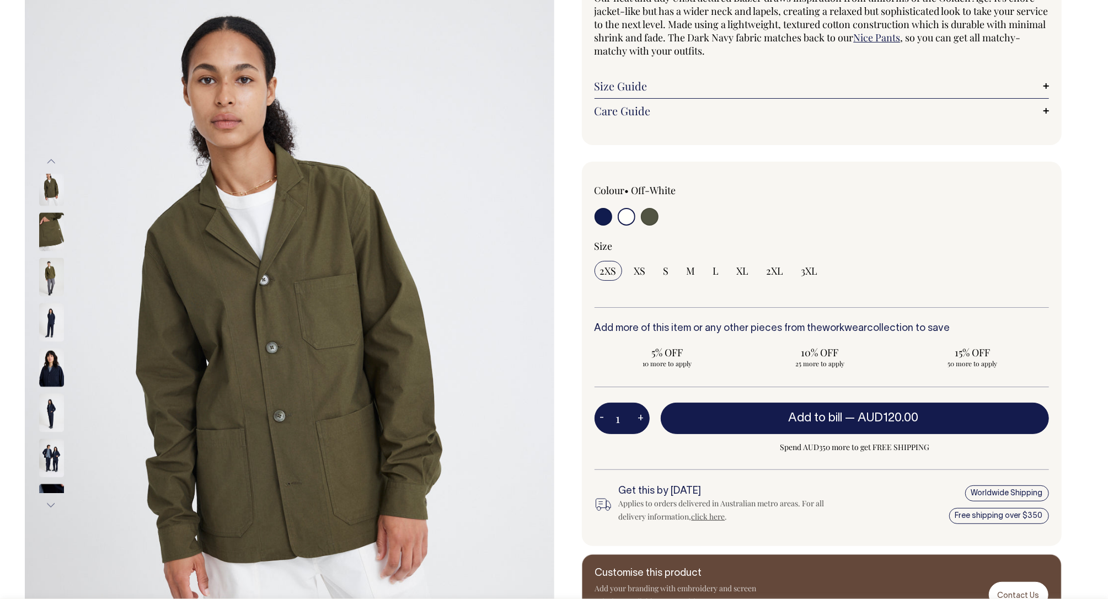
click at [51, 159] on button "Previous" at bounding box center [51, 161] width 17 height 25
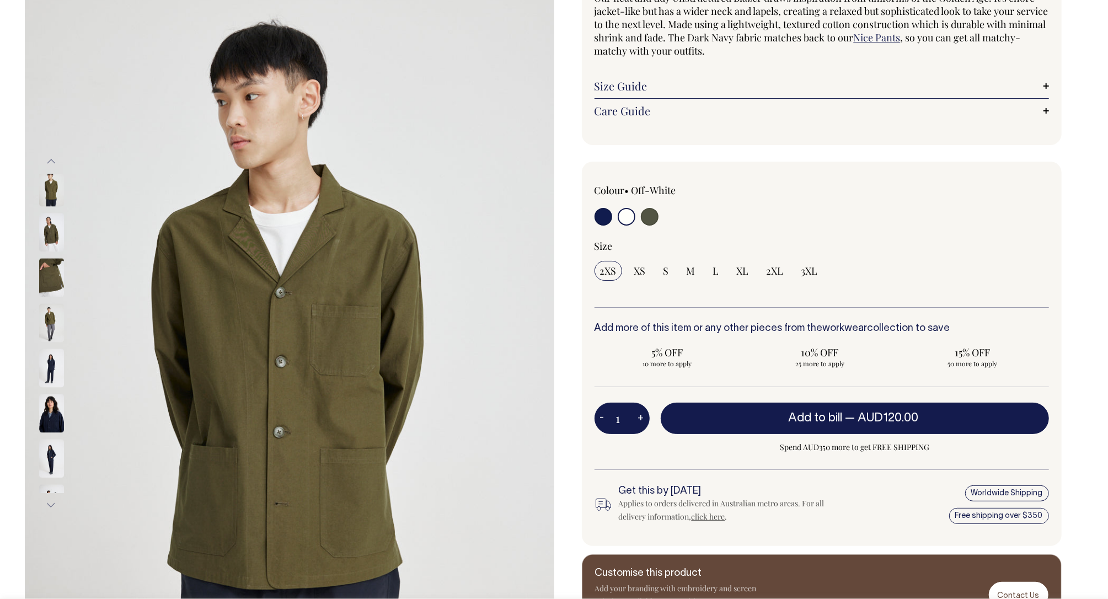
click at [51, 159] on button "Previous" at bounding box center [51, 161] width 17 height 25
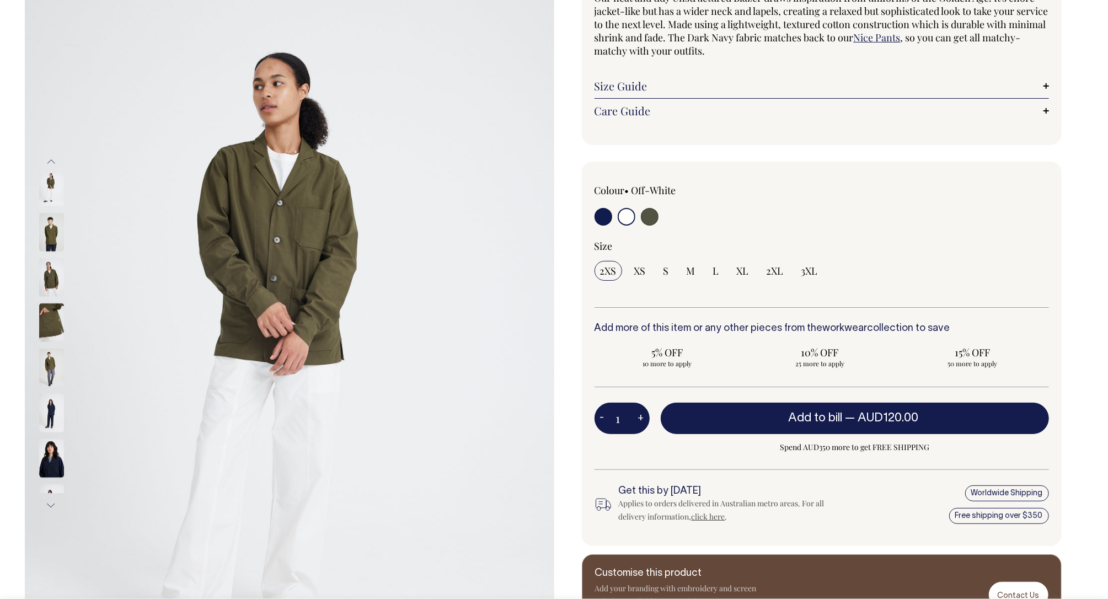
click at [51, 159] on button "Previous" at bounding box center [51, 161] width 17 height 25
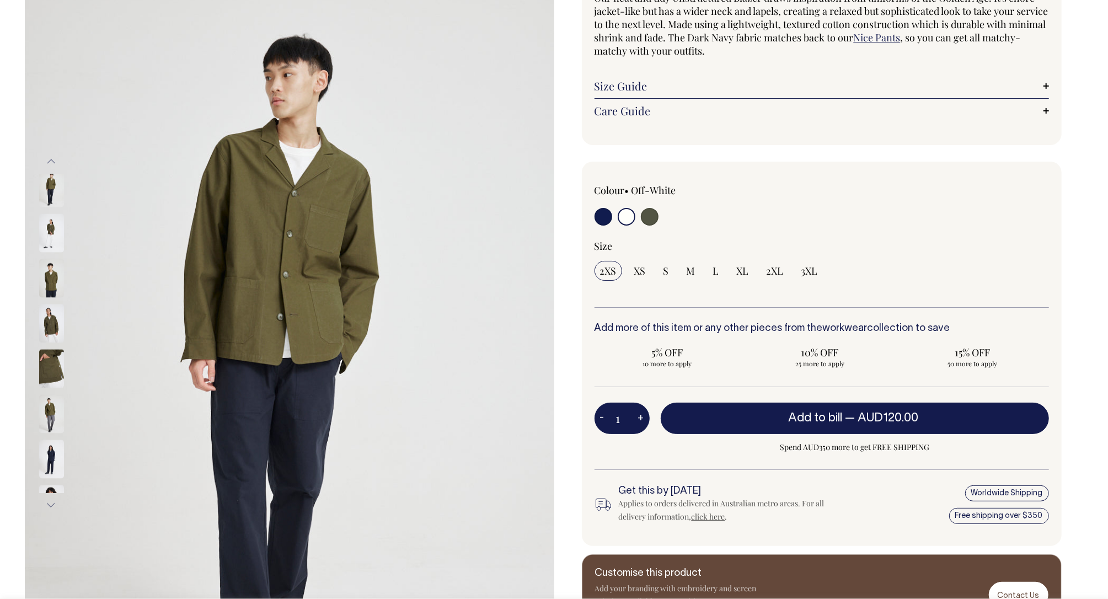
click at [51, 159] on button "Previous" at bounding box center [51, 161] width 17 height 25
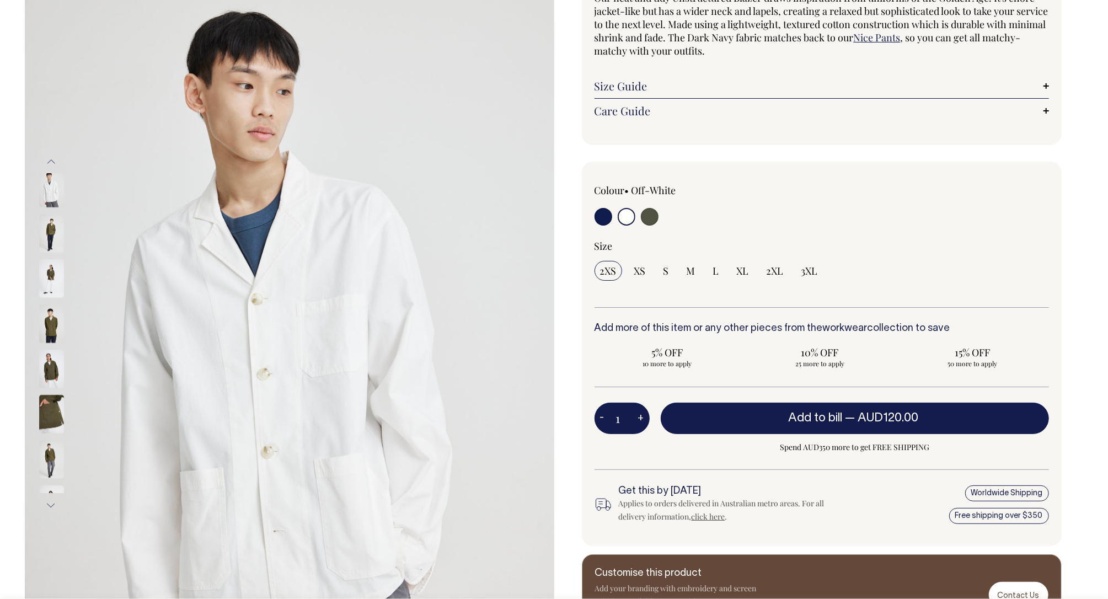
click at [627, 214] on input "radio" at bounding box center [626, 217] width 18 height 18
click at [49, 158] on button "Previous" at bounding box center [51, 161] width 17 height 25
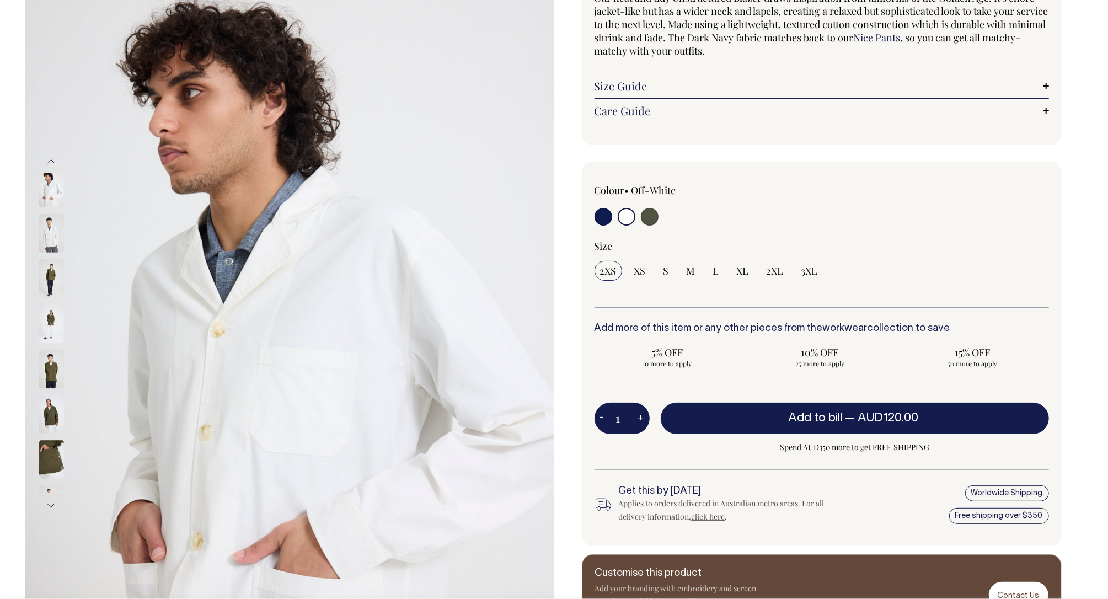
click at [49, 158] on button "Previous" at bounding box center [51, 161] width 17 height 25
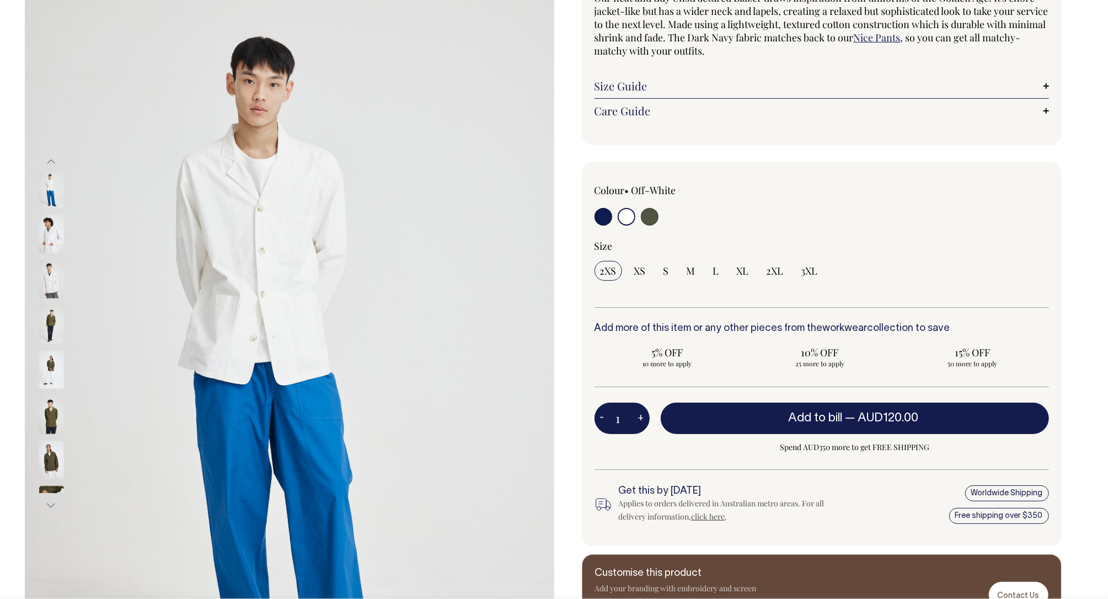
click at [49, 159] on button "Previous" at bounding box center [51, 161] width 17 height 25
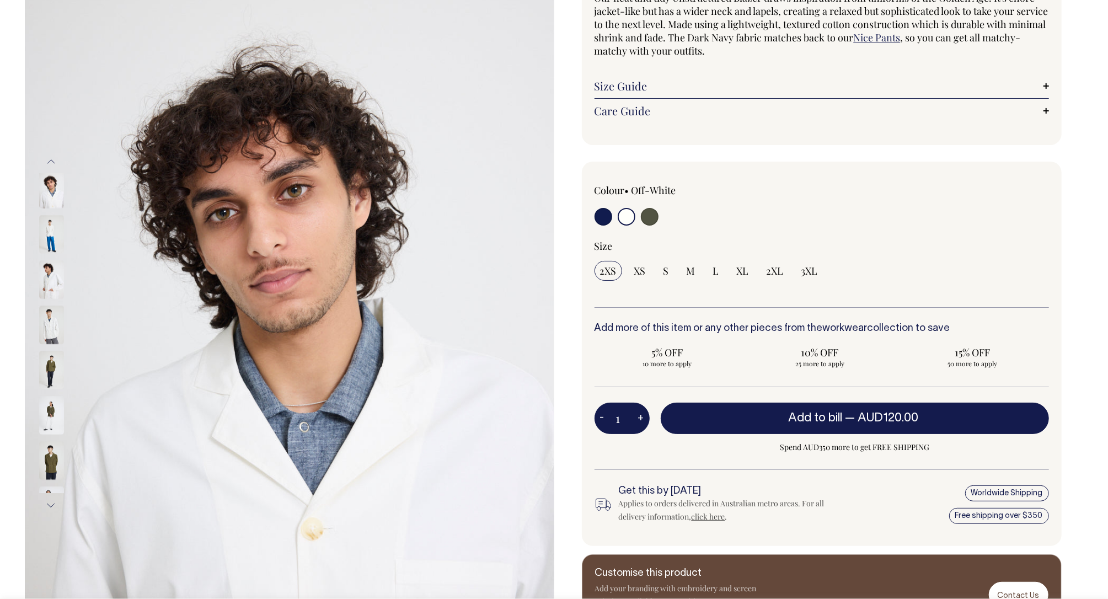
click at [49, 159] on button "Previous" at bounding box center [51, 161] width 17 height 25
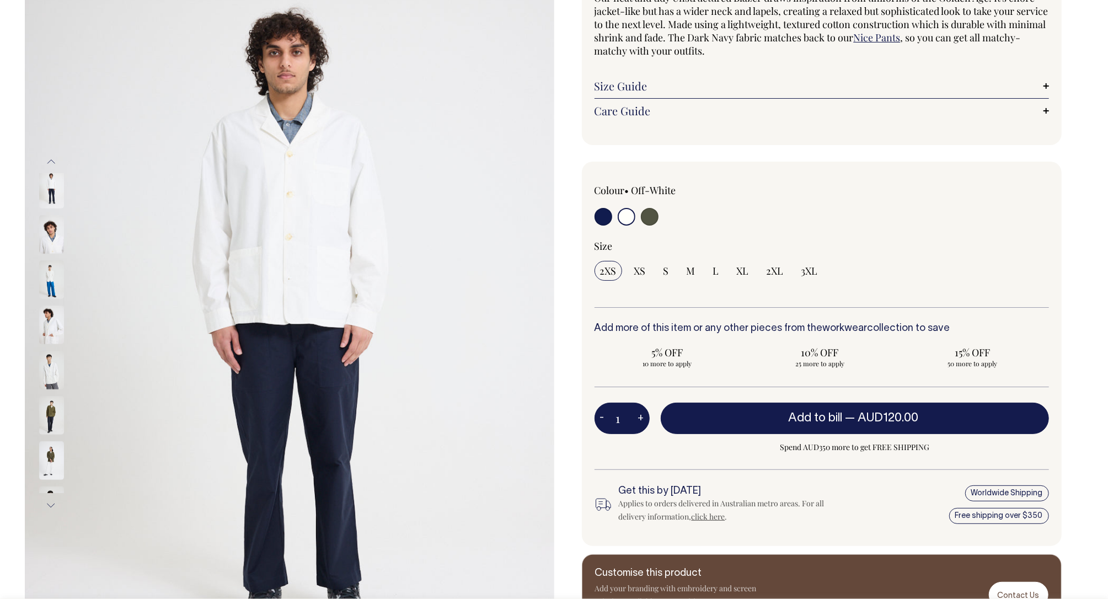
click at [49, 159] on button "Previous" at bounding box center [51, 161] width 17 height 25
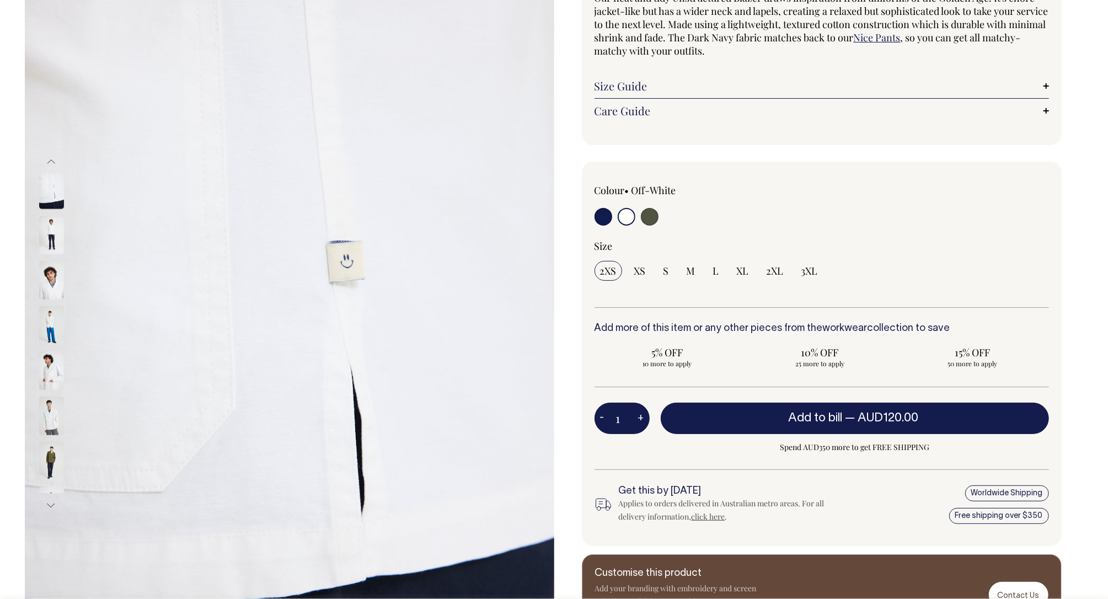
click at [49, 159] on button "Previous" at bounding box center [51, 161] width 17 height 25
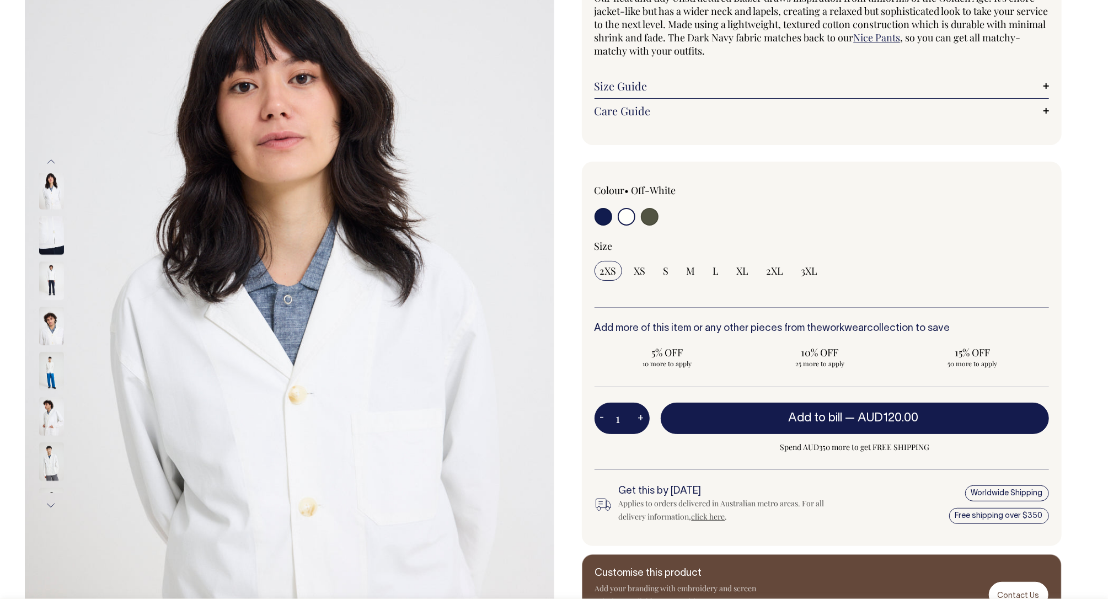
click at [49, 159] on button "Previous" at bounding box center [51, 161] width 17 height 25
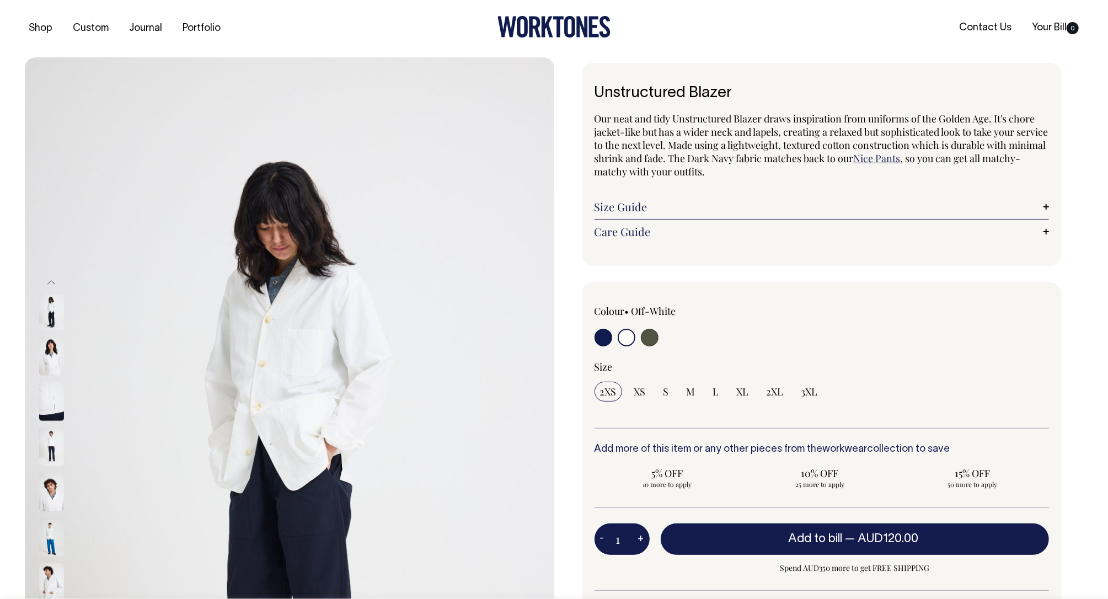
scroll to position [0, 0]
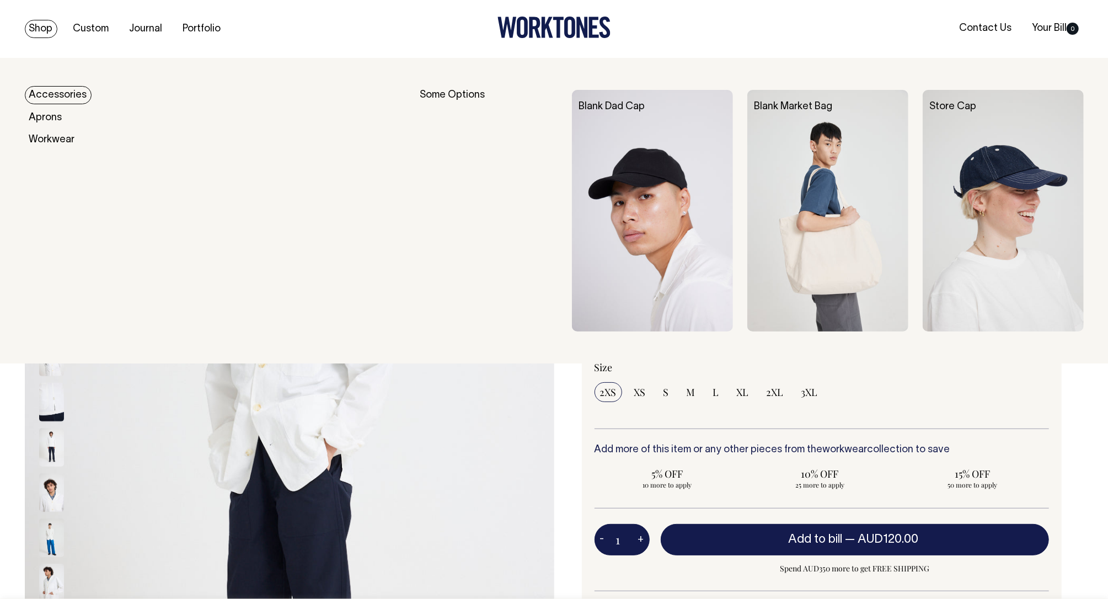
click at [45, 25] on link "Shop" at bounding box center [41, 29] width 33 height 18
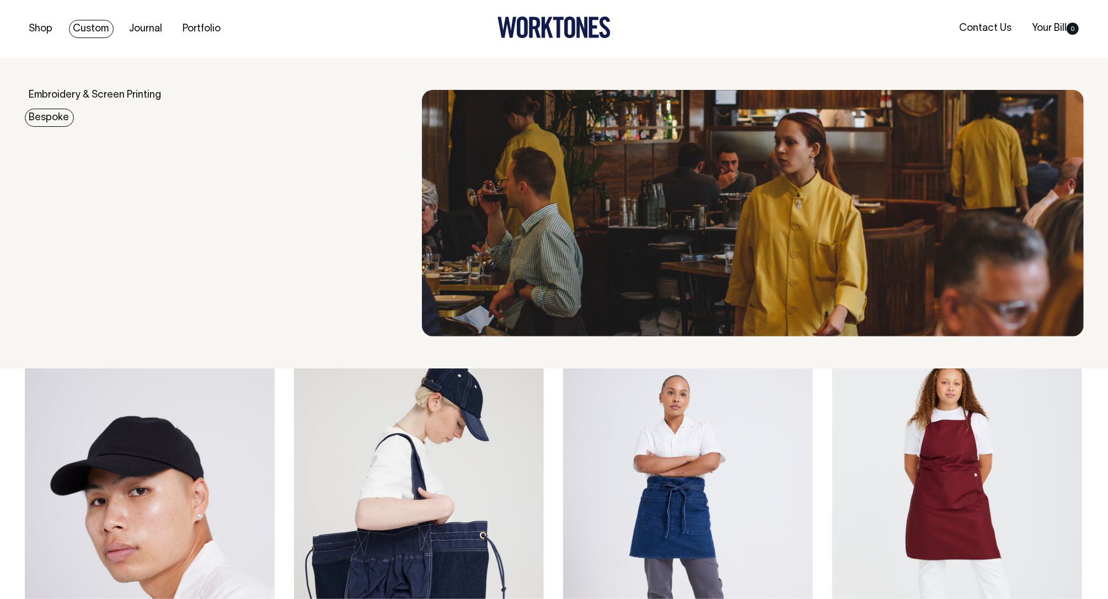
click at [65, 109] on link "Bespoke" at bounding box center [49, 118] width 49 height 18
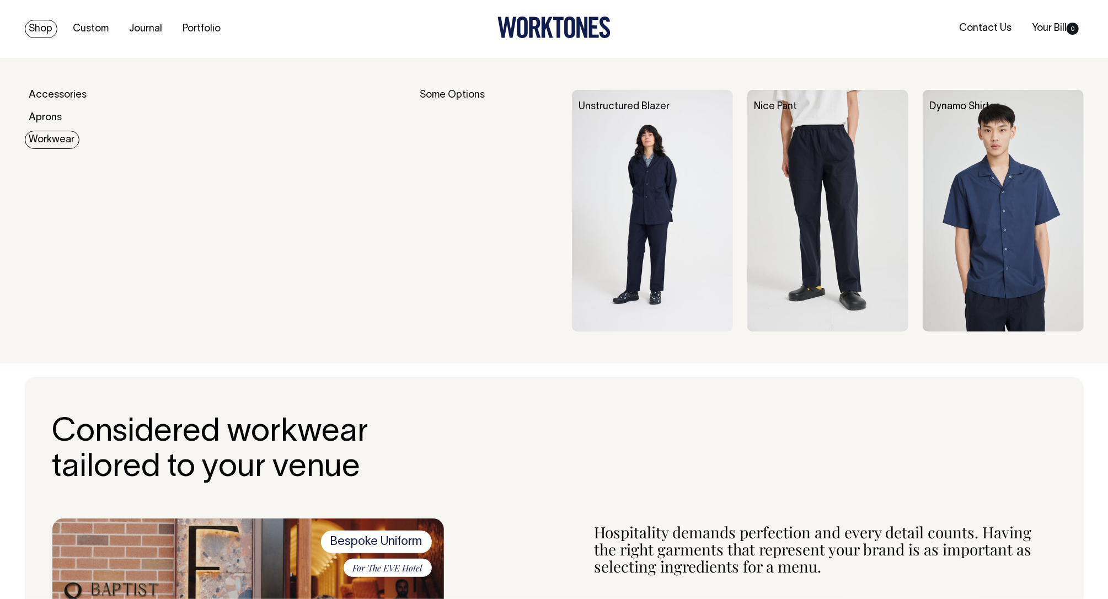
click at [43, 138] on link "Workwear" at bounding box center [52, 140] width 55 height 18
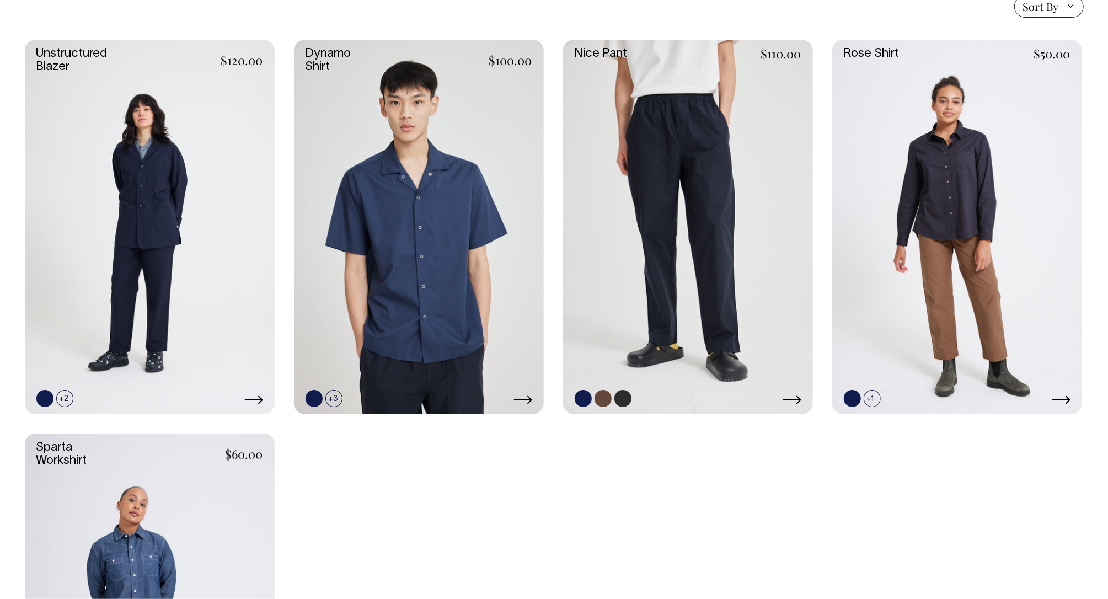
scroll to position [329, 0]
click at [670, 287] on link at bounding box center [688, 227] width 250 height 375
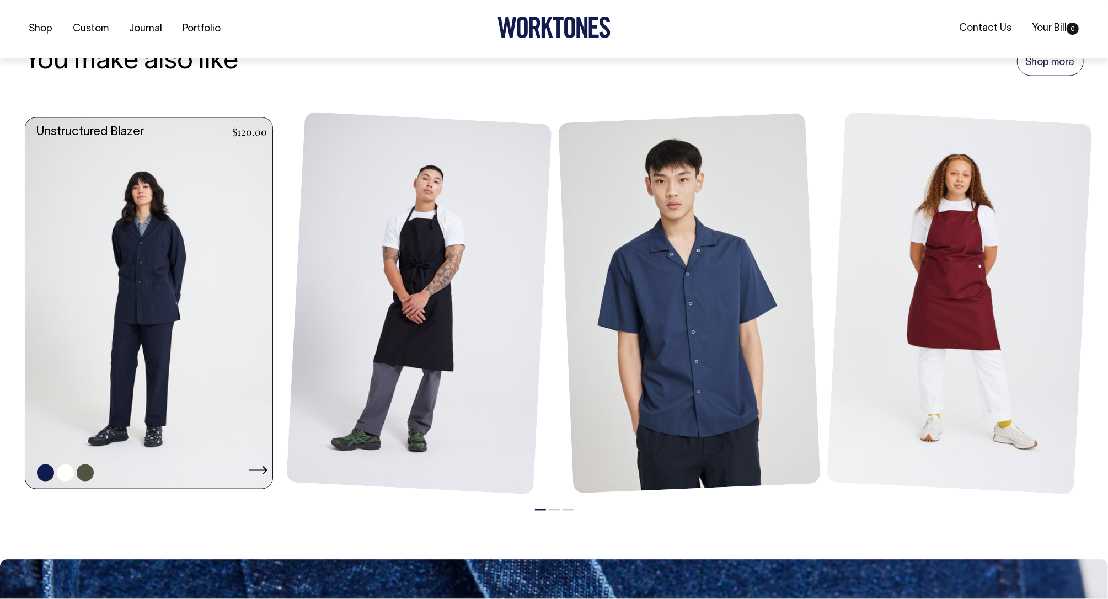
scroll to position [1307, 0]
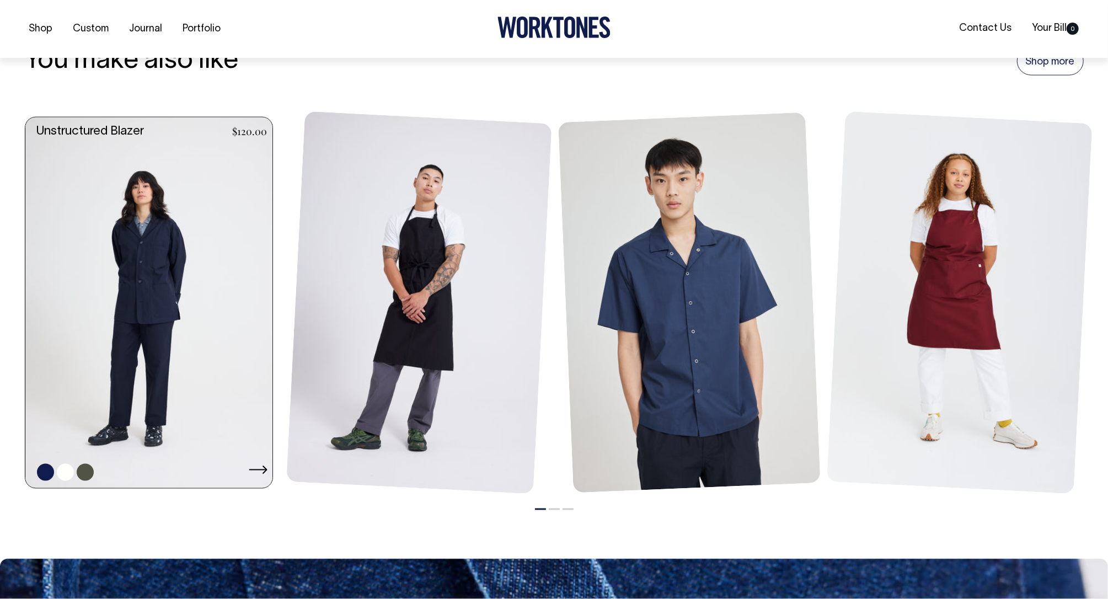
click at [136, 241] on link at bounding box center [152, 302] width 254 height 370
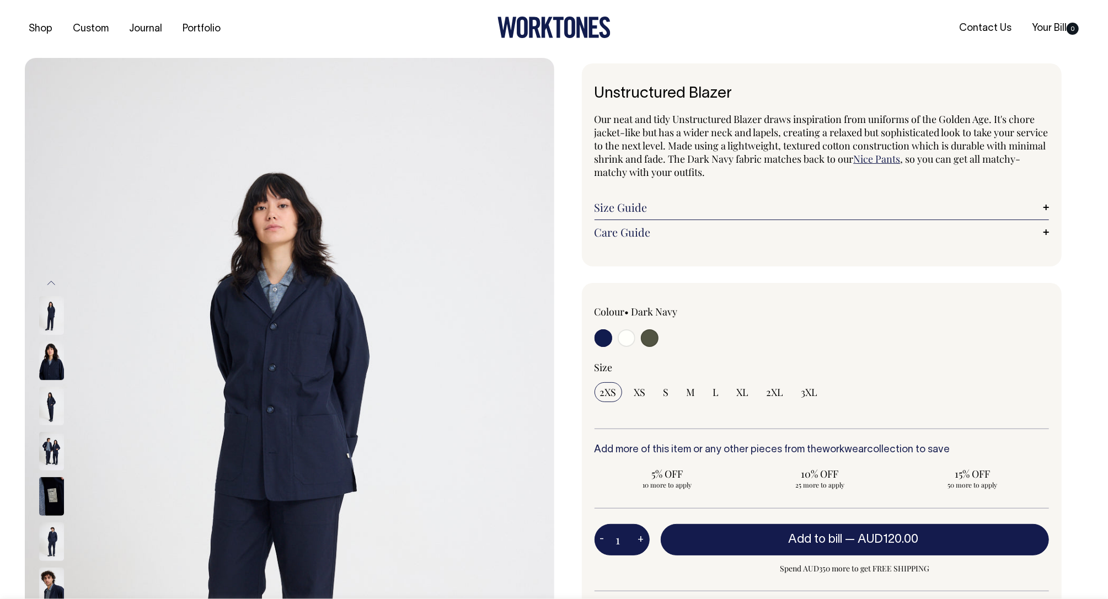
click at [605, 342] on input "radio" at bounding box center [603, 338] width 18 height 18
click at [51, 456] on img at bounding box center [51, 451] width 25 height 39
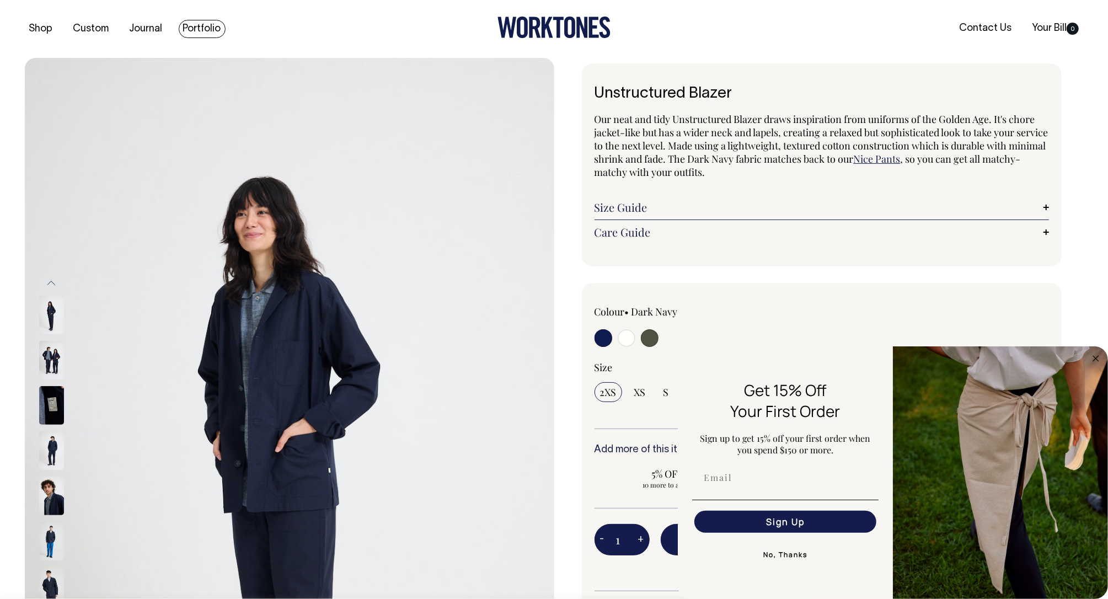
click at [205, 27] on link "Portfolio" at bounding box center [202, 29] width 47 height 18
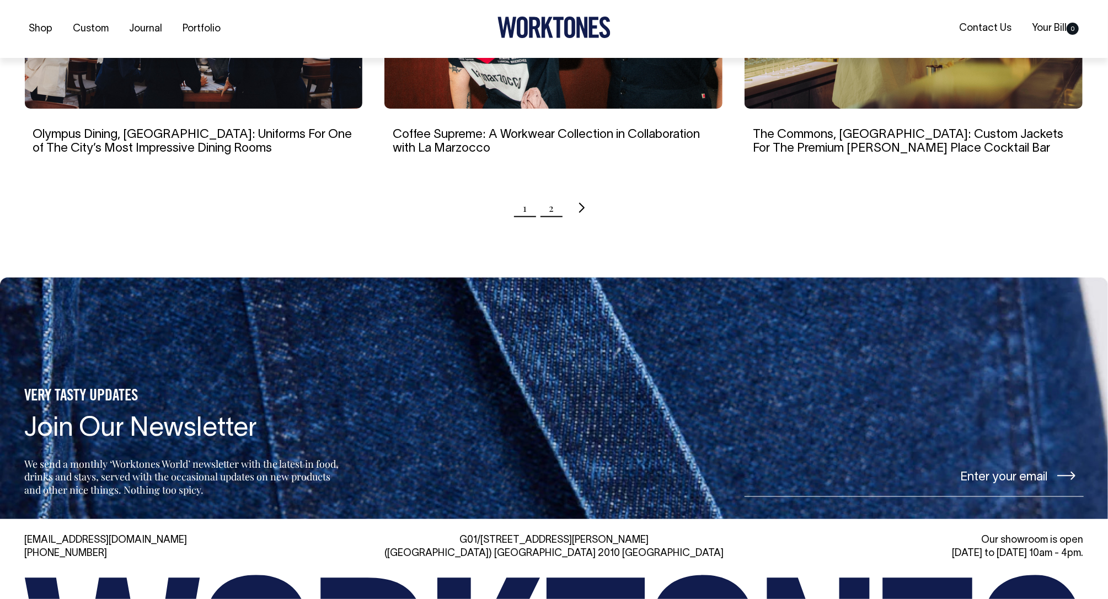
scroll to position [1193, 0]
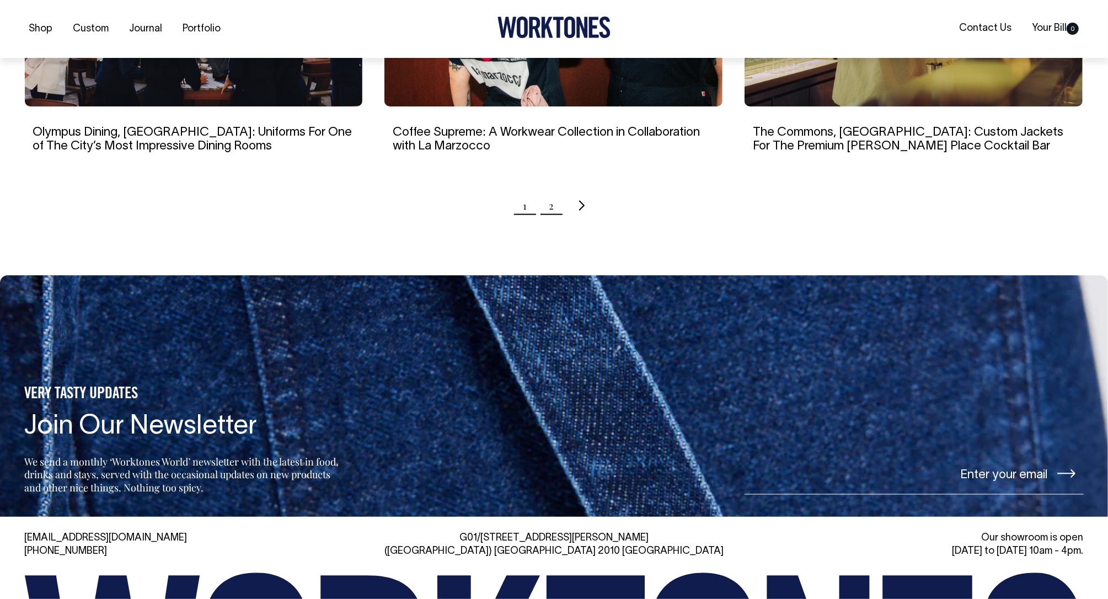
click at [551, 206] on link "2" at bounding box center [551, 206] width 5 height 28
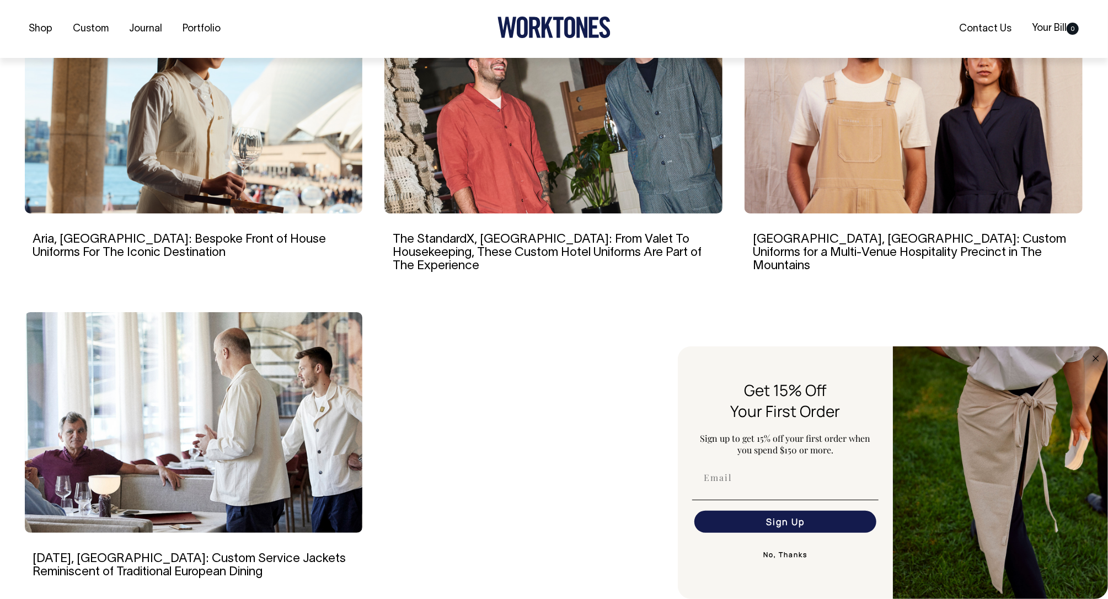
scroll to position [781, 0]
click at [292, 360] on img at bounding box center [194, 421] width 338 height 221
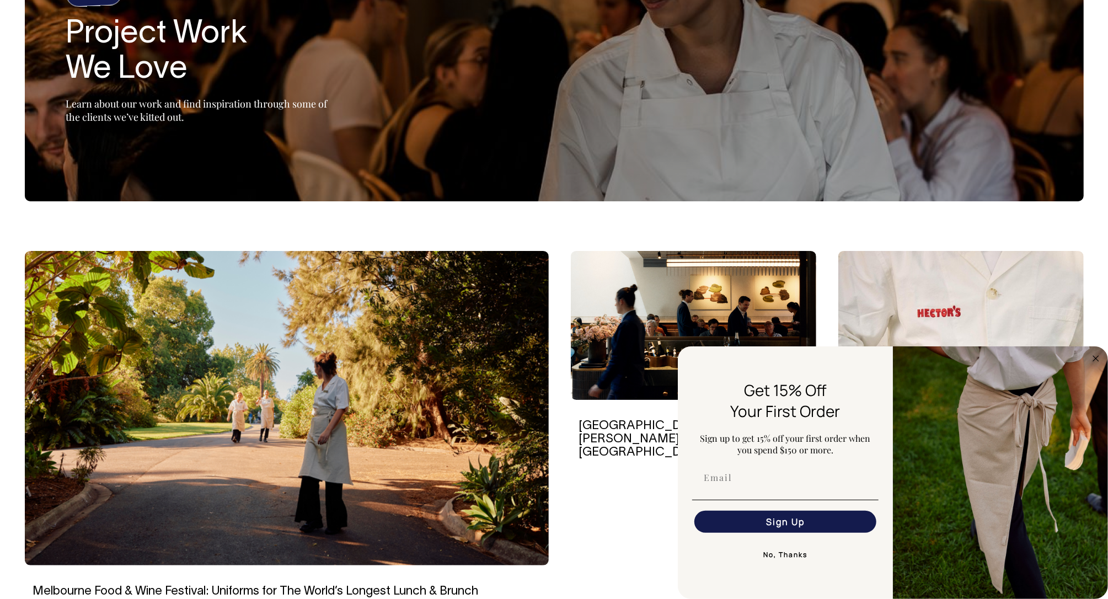
scroll to position [136, 0]
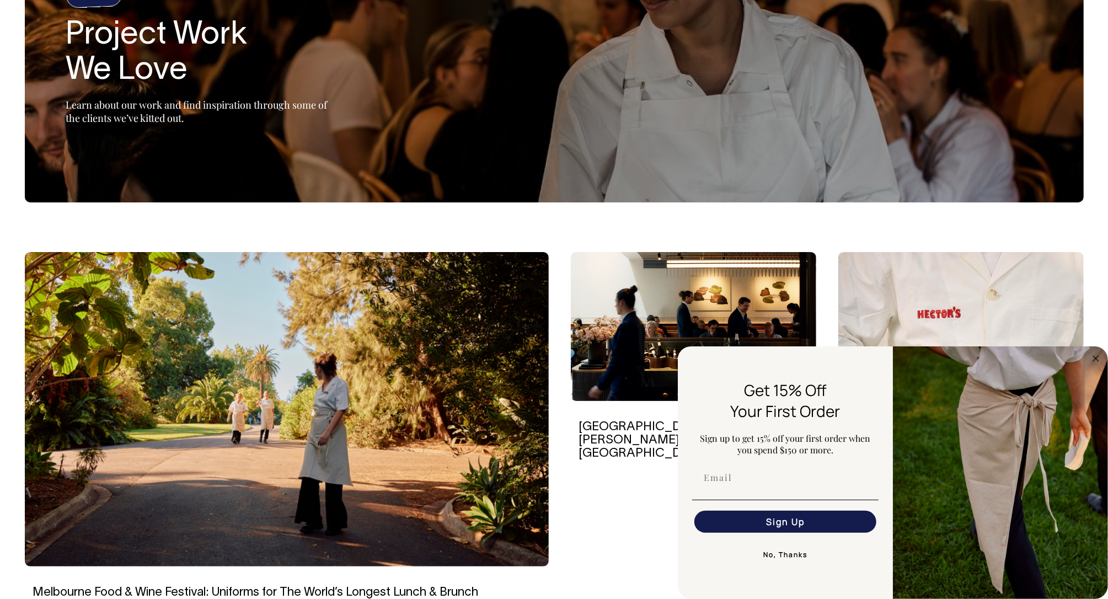
click at [960, 278] on img at bounding box center [960, 326] width 245 height 149
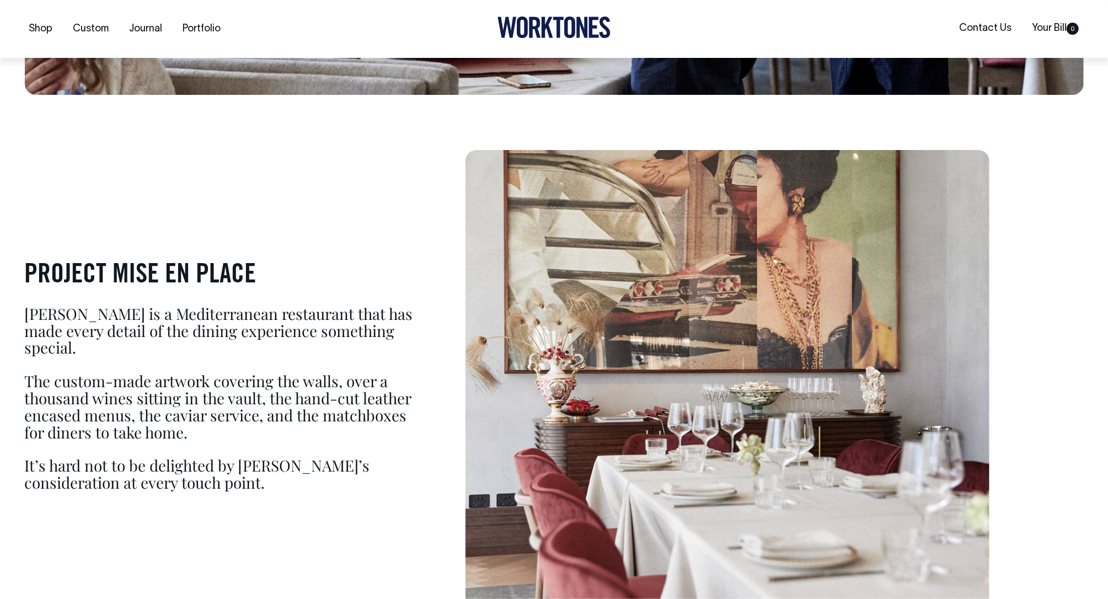
scroll to position [642, 0]
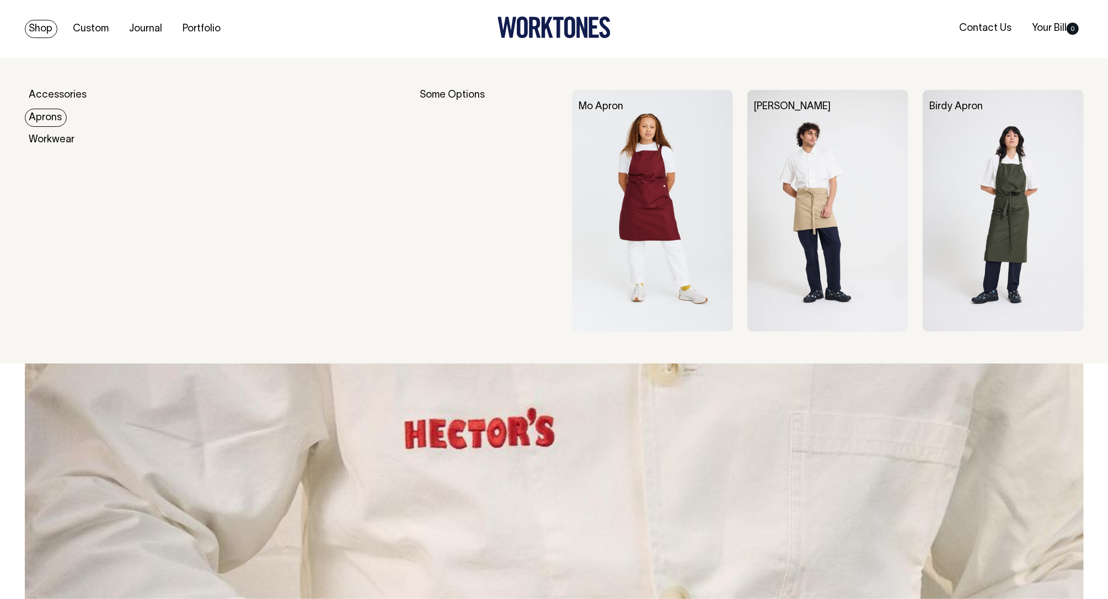
click at [627, 153] on img at bounding box center [652, 210] width 161 height 241
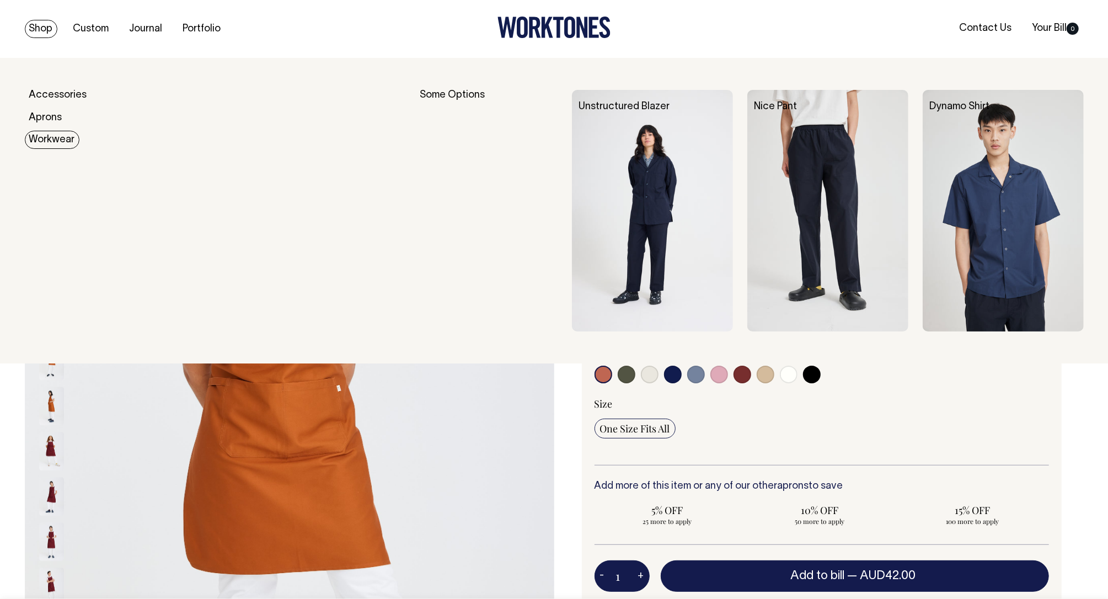
click at [71, 141] on link "Workwear" at bounding box center [52, 140] width 55 height 18
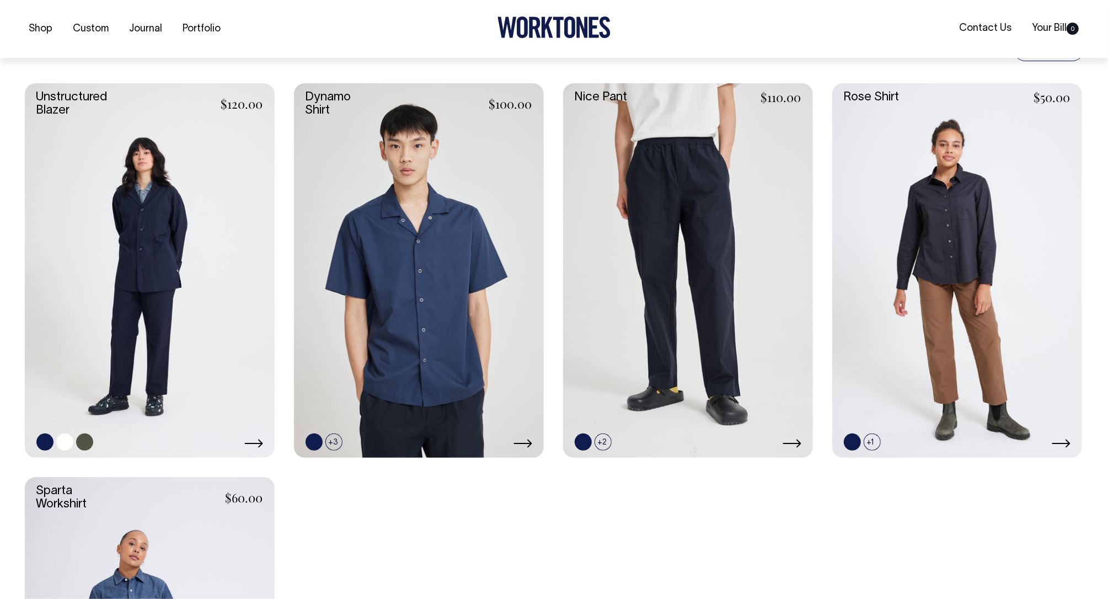
scroll to position [287, 0]
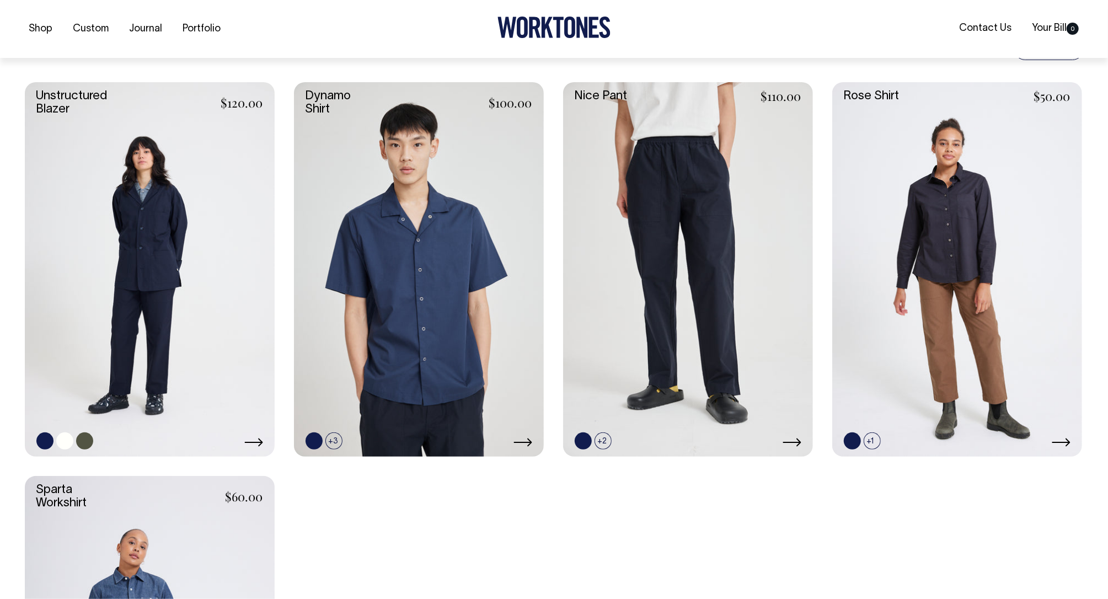
click at [146, 267] on link at bounding box center [150, 269] width 250 height 375
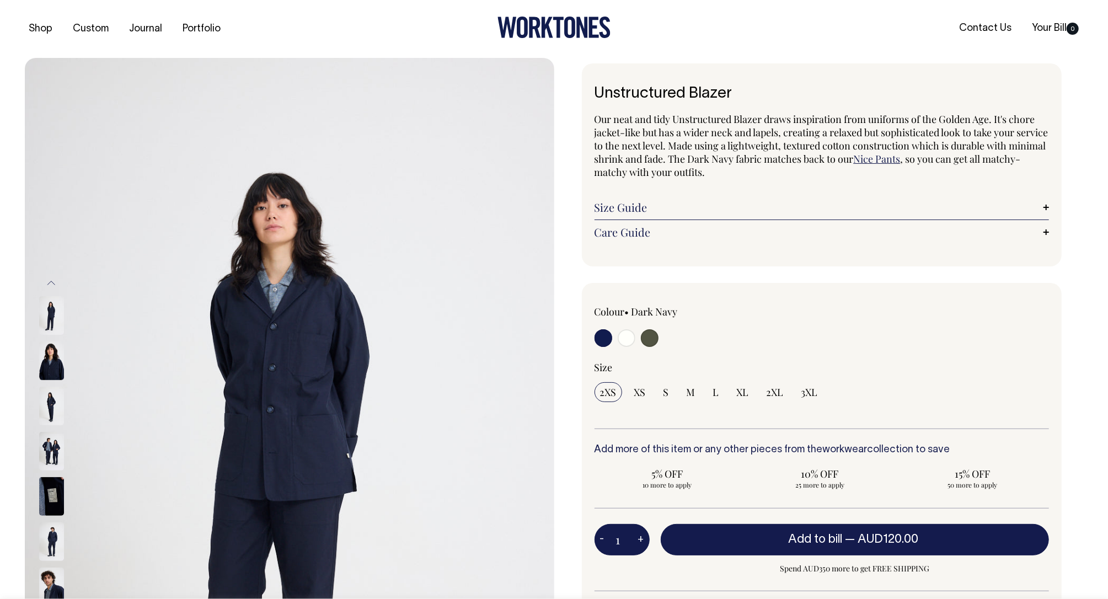
click at [625, 338] on input "radio" at bounding box center [626, 338] width 18 height 18
radio input "true"
select select "Off-White"
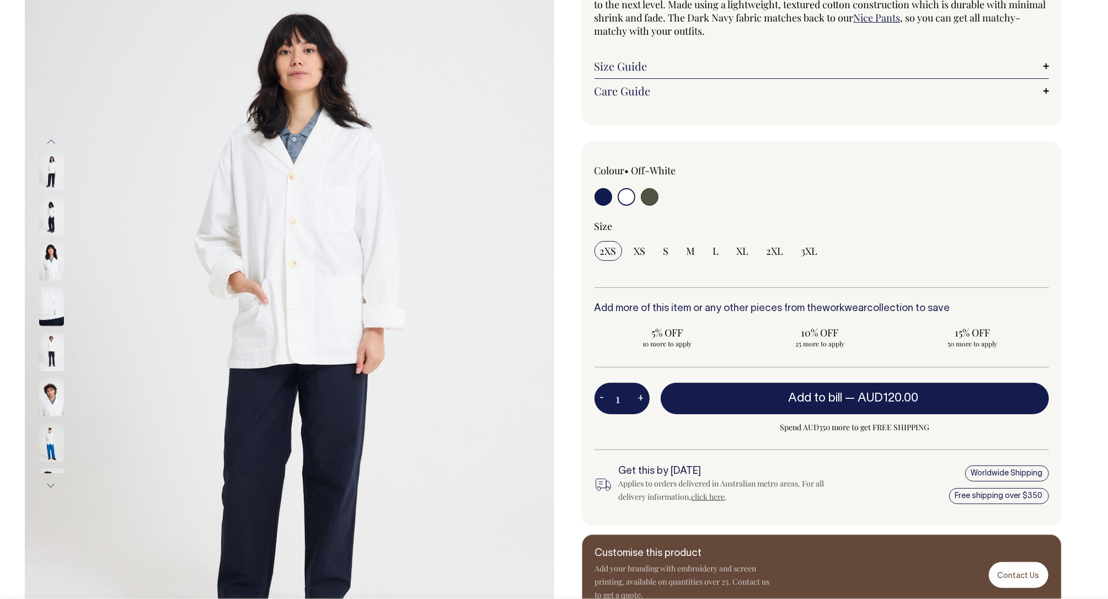
scroll to position [142, 0]
click at [44, 275] on img at bounding box center [51, 260] width 25 height 39
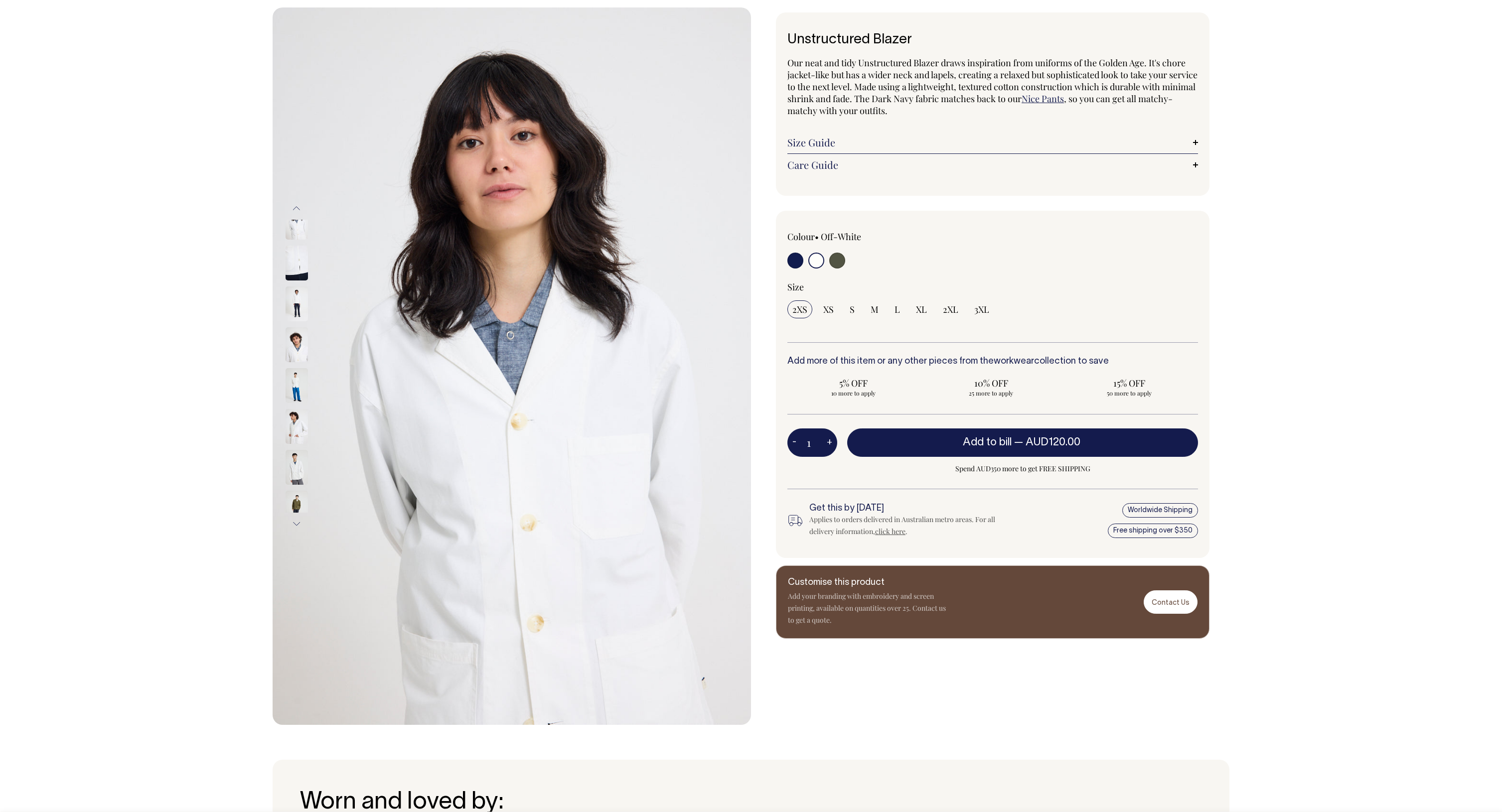
scroll to position [44, 0]
